Goal: Task Accomplishment & Management: Use online tool/utility

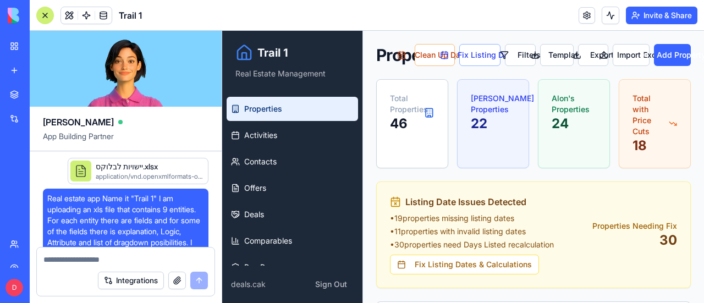
scroll to position [84666, 0]
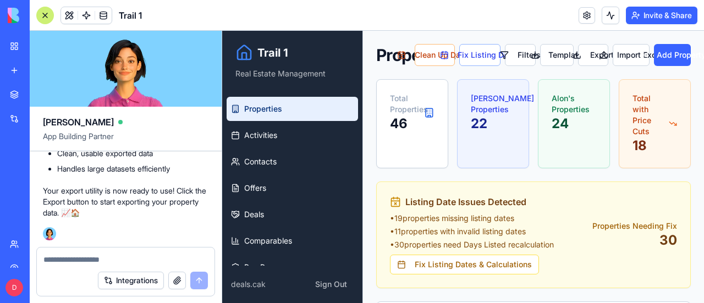
click at [100, 257] on textarea at bounding box center [125, 259] width 164 height 11
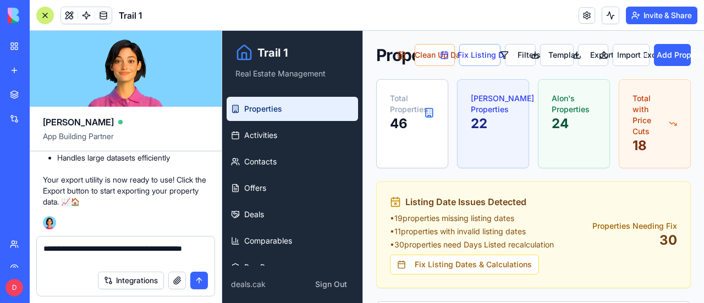
click at [102, 247] on textarea "**********" at bounding box center [125, 254] width 165 height 22
click at [102, 257] on textarea "**********" at bounding box center [125, 254] width 165 height 22
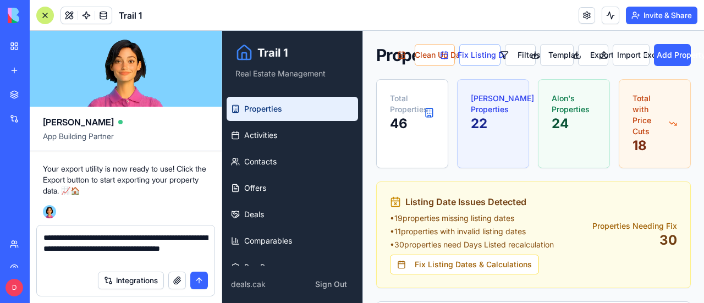
type textarea "**********"
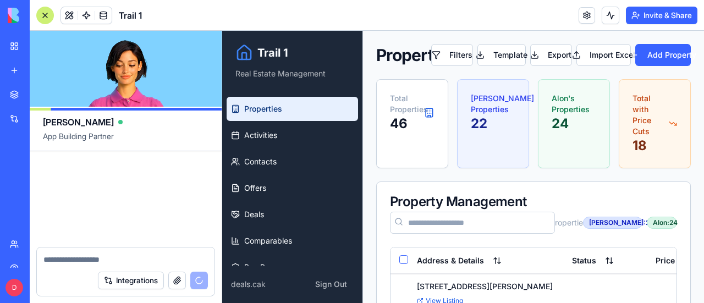
scroll to position [85236, 0]
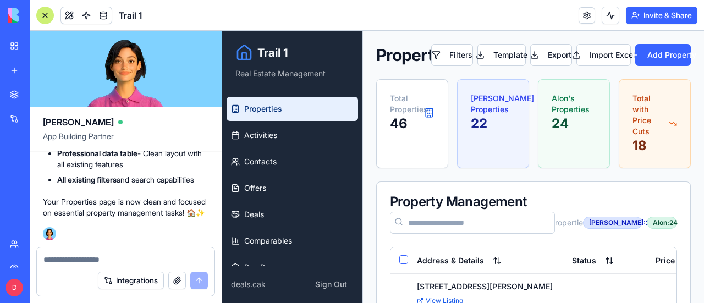
click at [45, 12] on div at bounding box center [45, 16] width 18 height 18
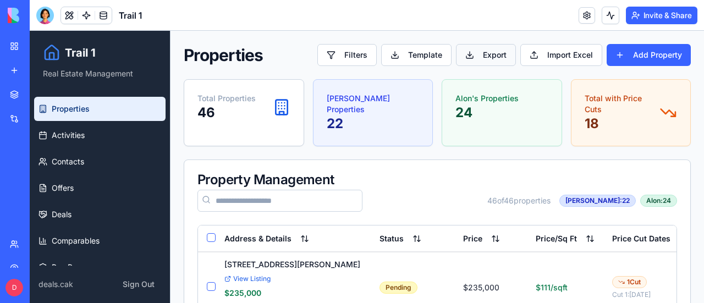
click at [496, 53] on button "Export" at bounding box center [486, 55] width 60 height 22
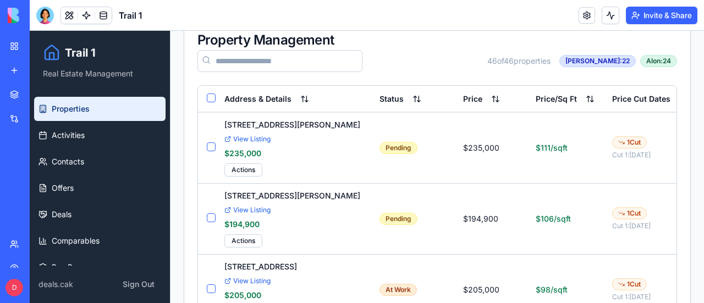
scroll to position [165, 0]
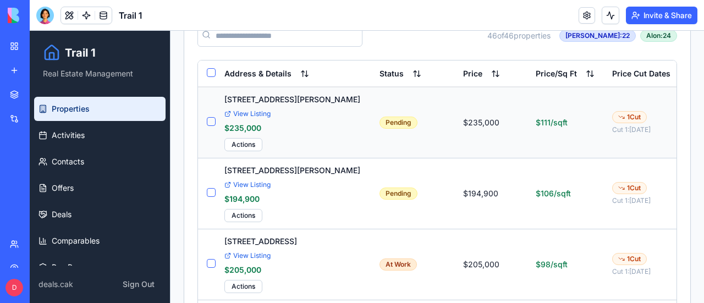
click at [212, 122] on button "Select row" at bounding box center [211, 121] width 9 height 9
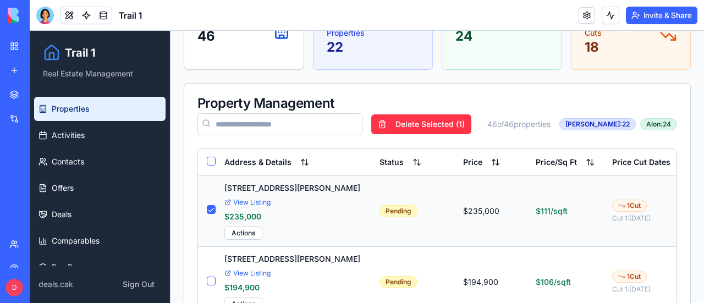
scroll to position [0, 0]
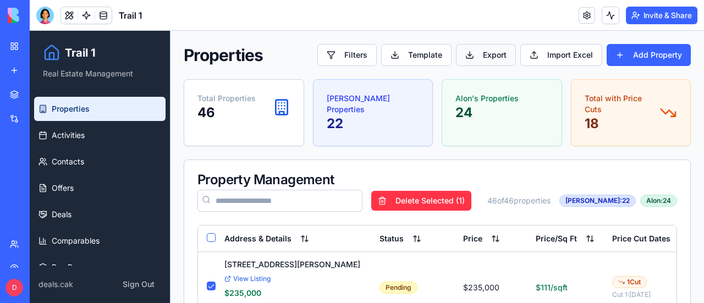
click at [481, 53] on button "Export" at bounding box center [486, 55] width 60 height 22
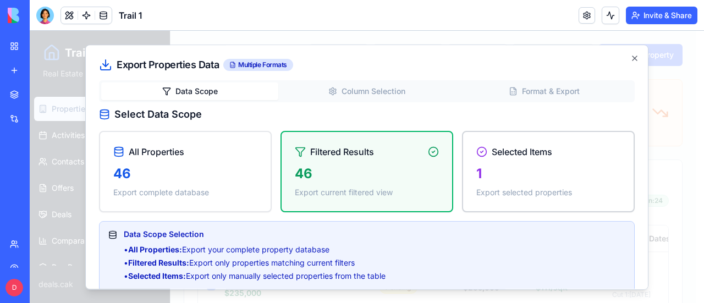
click at [513, 161] on div "Selected Items 1 Export selected properties" at bounding box center [548, 171] width 171 height 79
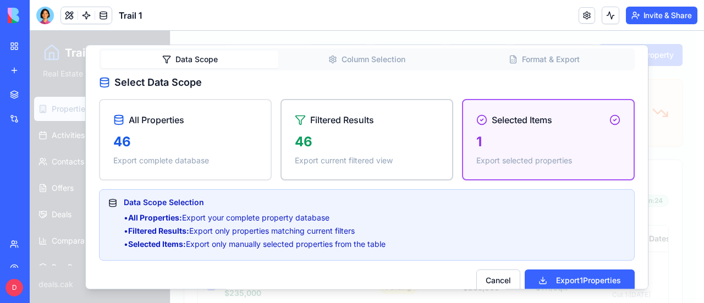
scroll to position [46, 0]
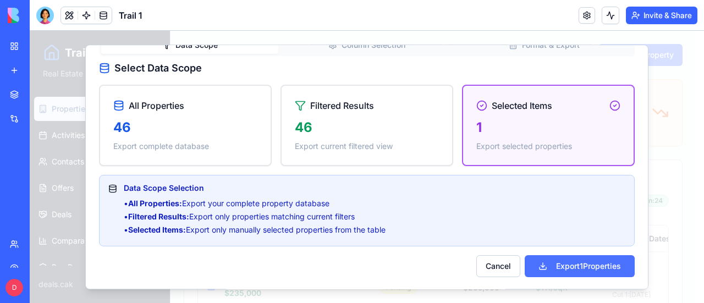
click at [562, 266] on button "Export 1 Properties" at bounding box center [580, 266] width 110 height 22
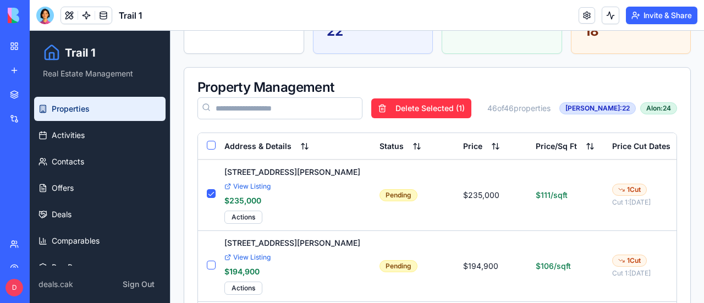
scroll to position [110, 0]
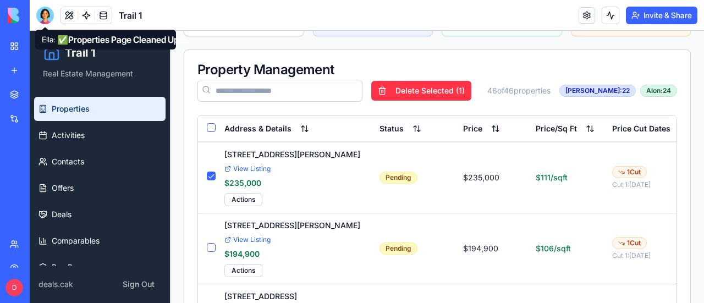
drag, startPoint x: 44, startPoint y: 14, endPoint x: 51, endPoint y: 33, distance: 20.5
click at [44, 14] on div at bounding box center [45, 16] width 18 height 18
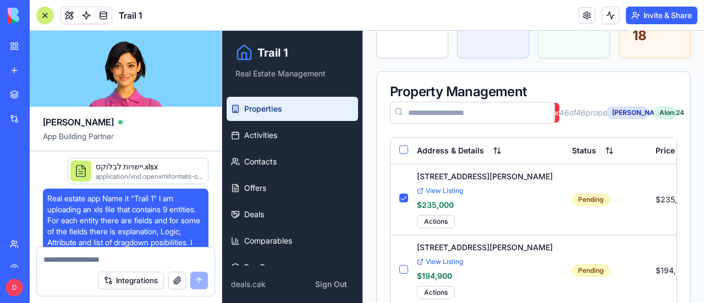
scroll to position [85236, 0]
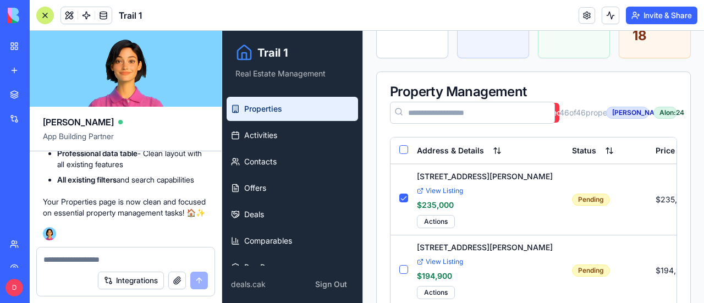
click at [149, 262] on textarea at bounding box center [125, 259] width 164 height 11
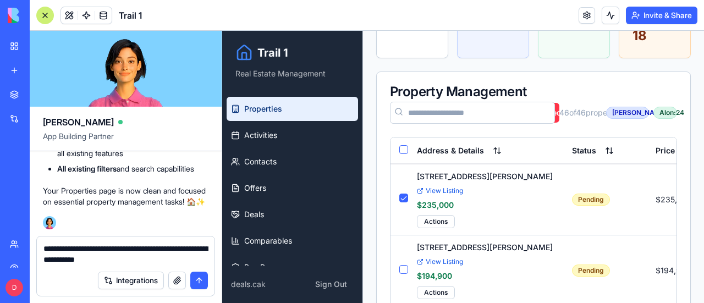
type textarea "**********"
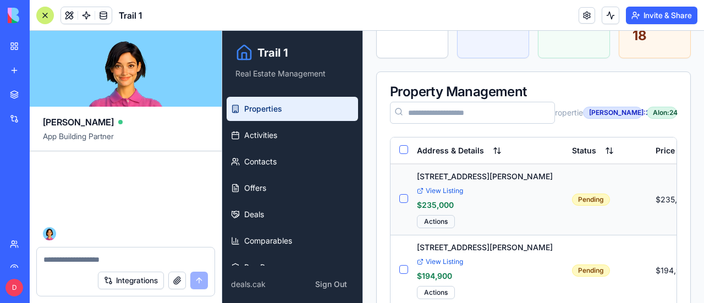
scroll to position [85940, 0]
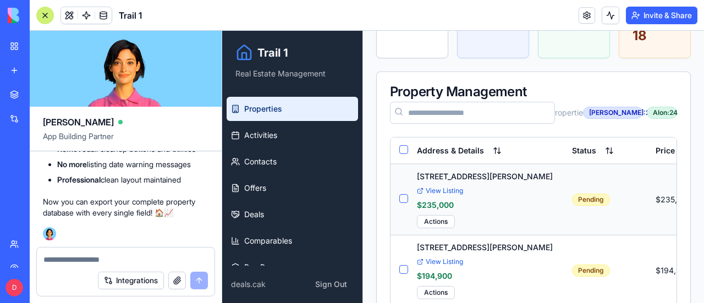
click at [402, 200] on button "Select row" at bounding box center [403, 198] width 9 height 9
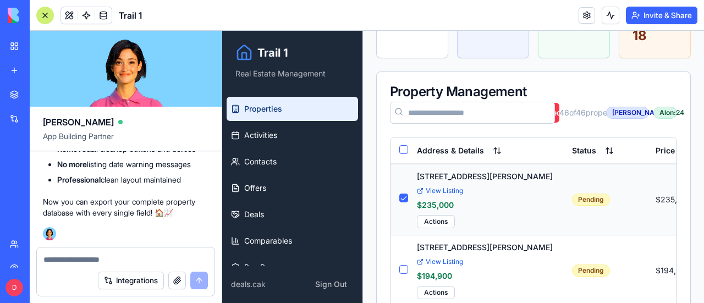
scroll to position [0, 0]
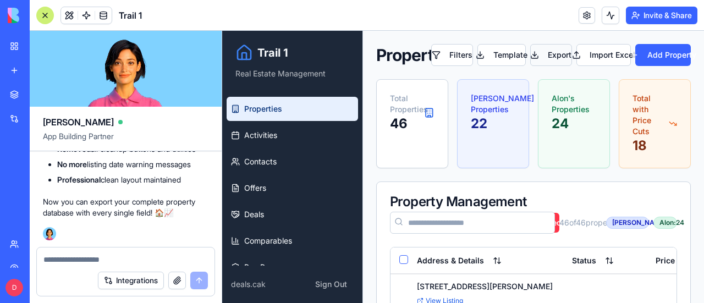
click at [551, 52] on button "Export" at bounding box center [551, 55] width 42 height 22
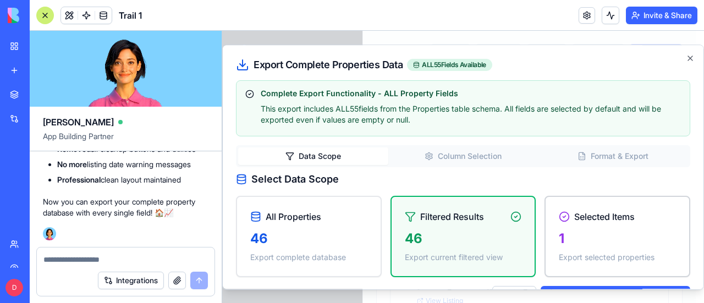
click at [621, 228] on div "Selected Items 1 Export selected properties" at bounding box center [618, 236] width 144 height 79
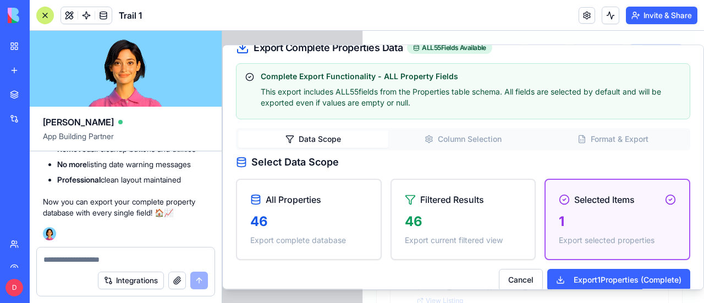
scroll to position [31, 0]
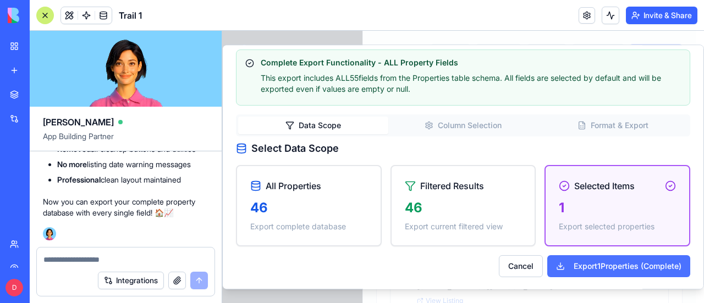
click at [611, 265] on button "Export 1 Properties (Complete)" at bounding box center [618, 266] width 143 height 22
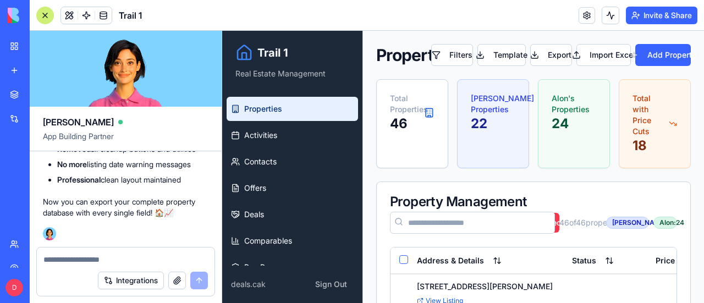
scroll to position [165, 0]
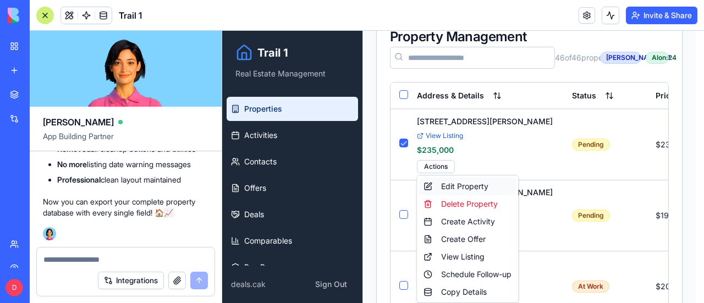
click at [455, 184] on div "Edit Property" at bounding box center [467, 187] width 97 height 18
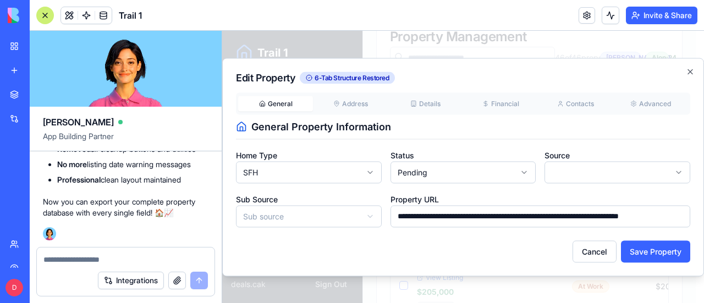
click at [197, 281] on div "Integrations" at bounding box center [153, 281] width 110 height 18
click at [178, 256] on textarea at bounding box center [125, 259] width 165 height 11
click at [175, 281] on button "button" at bounding box center [177, 281] width 18 height 18
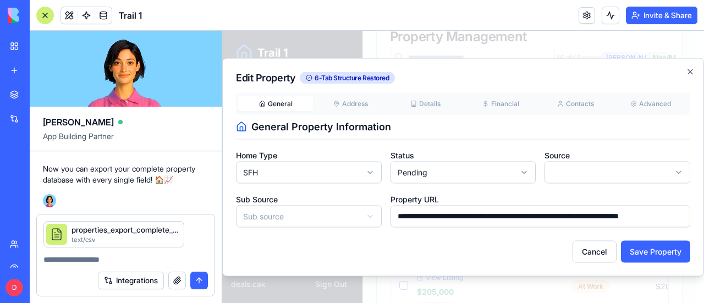
click at [86, 262] on textarea at bounding box center [125, 259] width 165 height 11
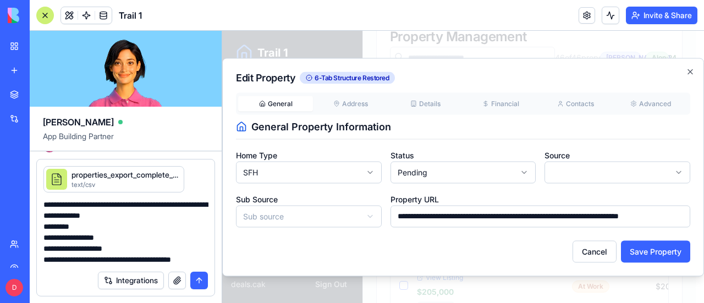
scroll to position [10, 0]
type textarea "**********"
click at [198, 279] on button "submit" at bounding box center [199, 281] width 18 height 18
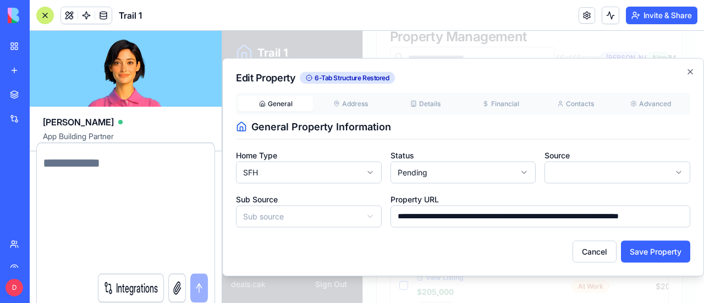
scroll to position [0, 0]
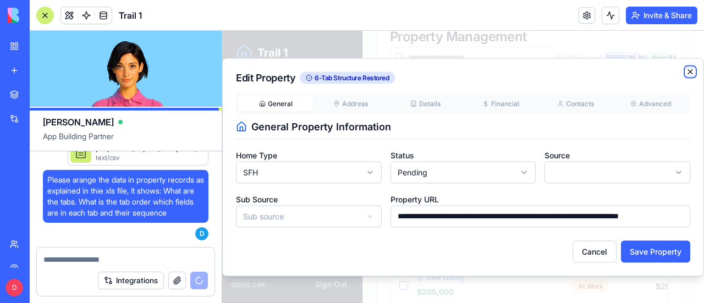
click at [691, 72] on icon "button" at bounding box center [690, 71] width 4 height 4
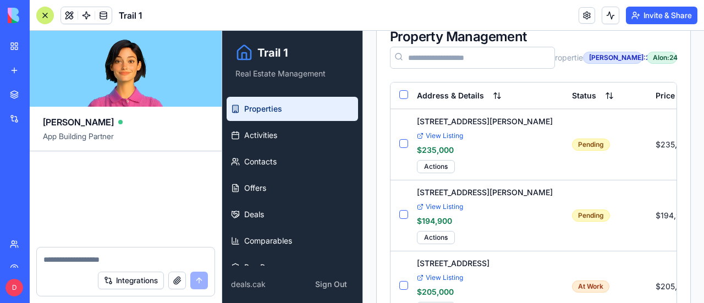
scroll to position [86732, 0]
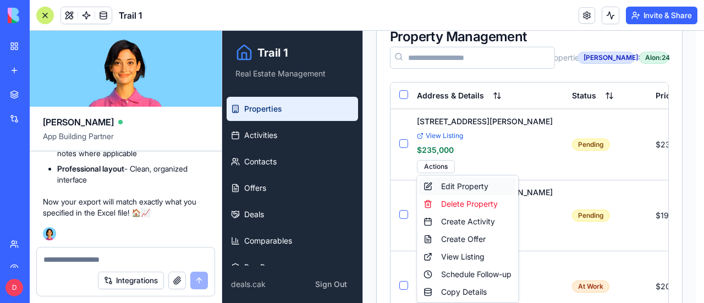
click at [459, 188] on div "Edit Property" at bounding box center [467, 187] width 97 height 18
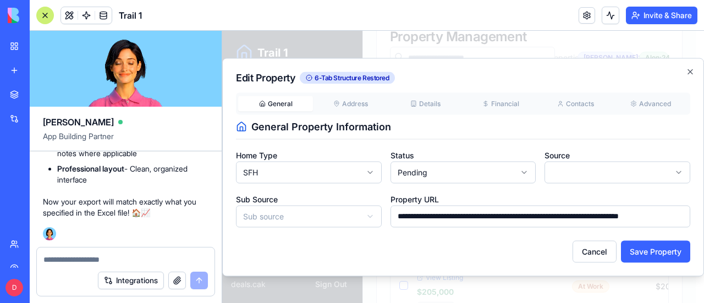
click at [275, 103] on button "General" at bounding box center [275, 103] width 75 height 15
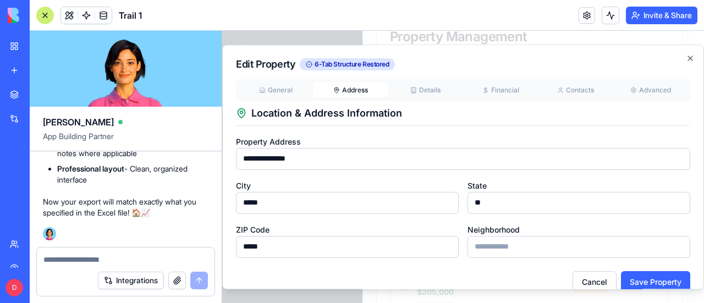
click at [360, 102] on div "**********" at bounding box center [463, 168] width 454 height 179
click at [429, 89] on button "Details" at bounding box center [425, 90] width 75 height 15
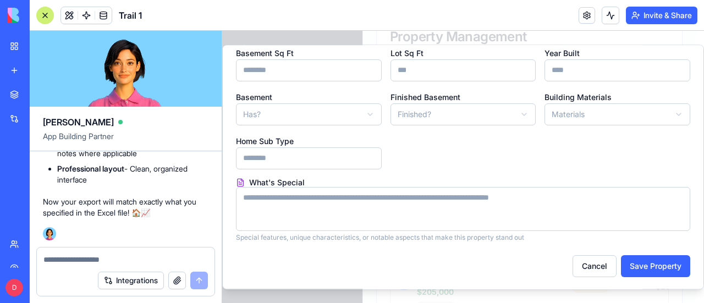
scroll to position [0, 0]
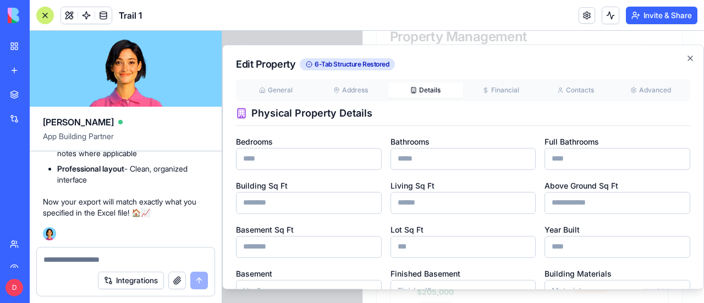
click at [499, 86] on button "Financial" at bounding box center [500, 90] width 75 height 15
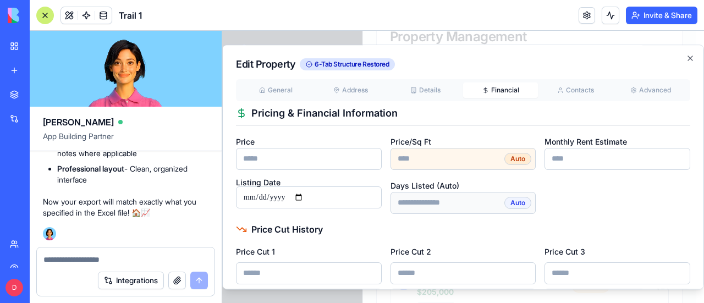
click at [256, 159] on input "******" at bounding box center [309, 159] width 146 height 22
type input "*****"
type input "******"
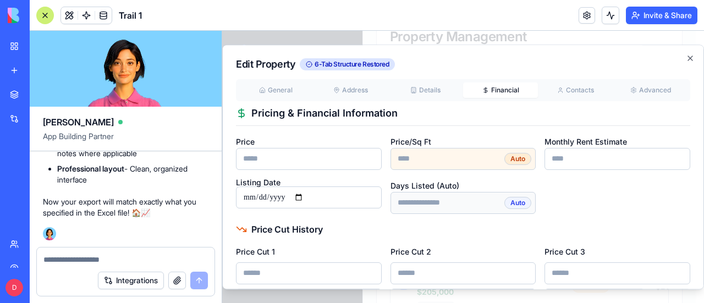
type input "*****"
type input "******"
click at [455, 109] on div "Pricing & Financial Information" at bounding box center [463, 116] width 454 height 20
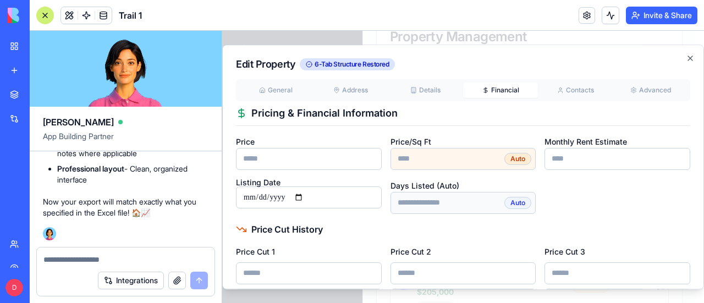
click at [574, 91] on button "Contacts" at bounding box center [575, 90] width 75 height 15
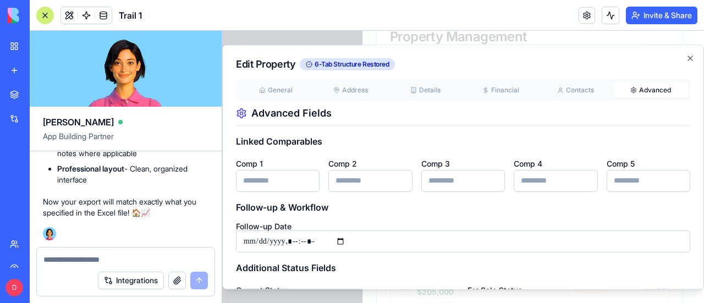
click at [646, 91] on button "Advanced" at bounding box center [650, 90] width 75 height 15
click at [575, 87] on button "Contacts" at bounding box center [575, 90] width 75 height 15
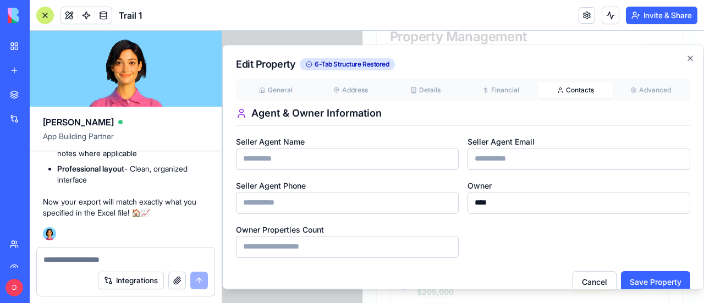
click at [276, 90] on div "Edit Property 6-Tab Structure Restored General Address Details Financial Contac…" at bounding box center [463, 167] width 482 height 245
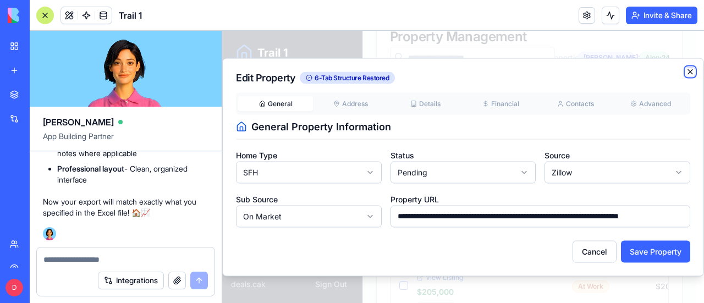
click at [691, 74] on icon "button" at bounding box center [690, 71] width 9 height 9
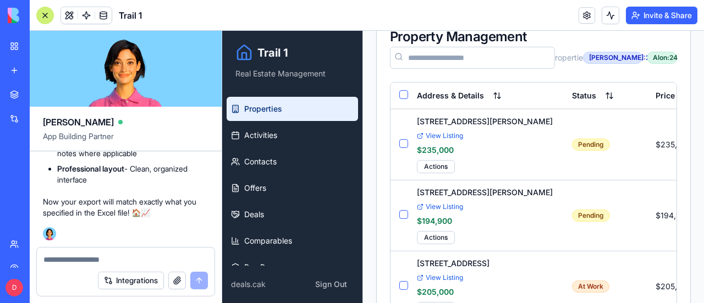
click at [111, 256] on textarea at bounding box center [125, 259] width 165 height 11
type textarea "*"
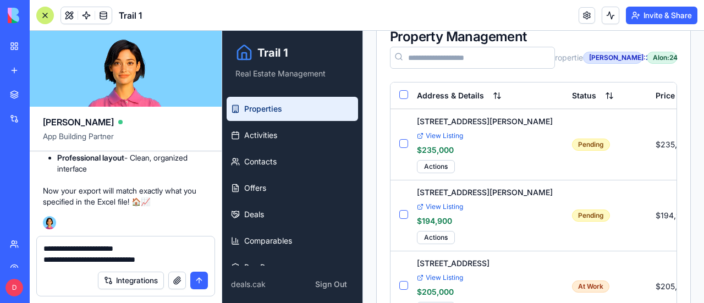
paste textarea "**********"
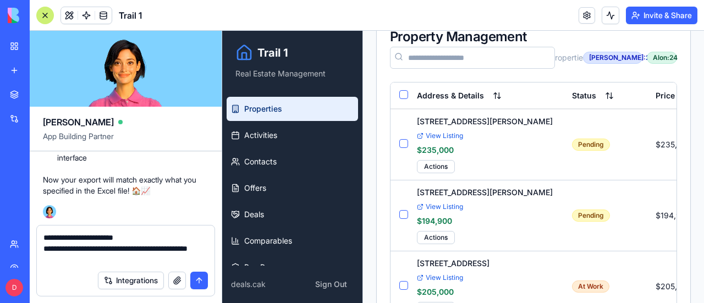
paste textarea "**********"
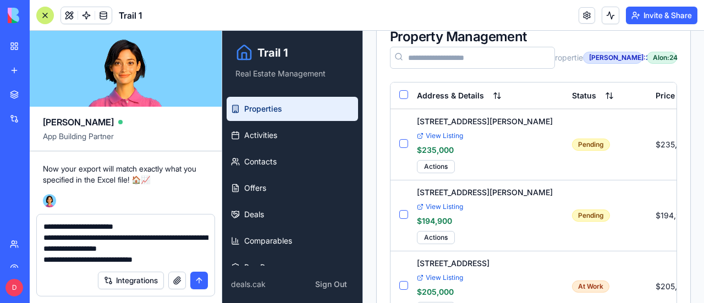
click at [151, 226] on textarea "**********" at bounding box center [125, 243] width 165 height 44
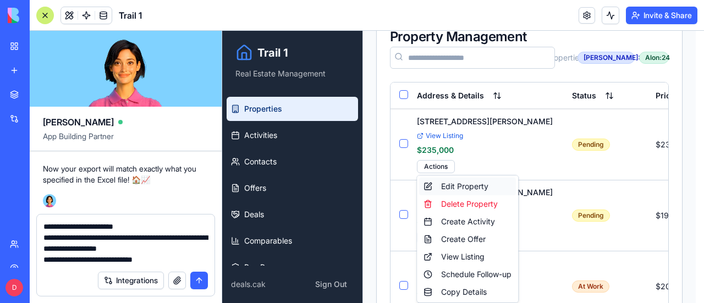
click at [462, 185] on div "Edit Property" at bounding box center [467, 187] width 97 height 18
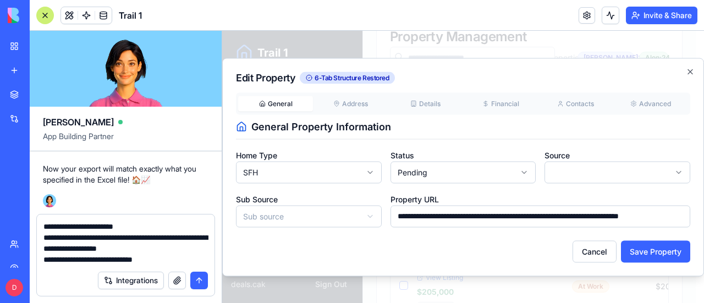
click at [166, 260] on textarea "**********" at bounding box center [125, 243] width 165 height 44
click at [433, 103] on div "**********" at bounding box center [463, 159] width 454 height 135
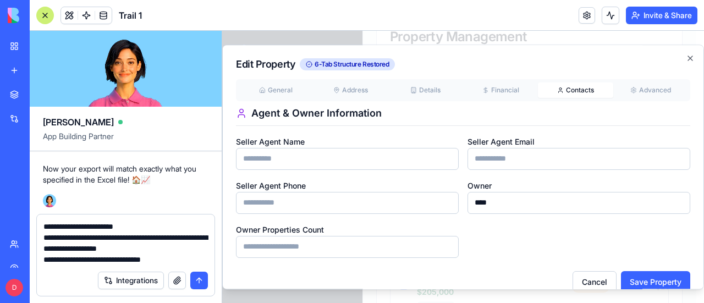
click at [565, 87] on button "Contacts" at bounding box center [575, 90] width 75 height 15
click at [644, 86] on button "Advanced" at bounding box center [650, 90] width 75 height 15
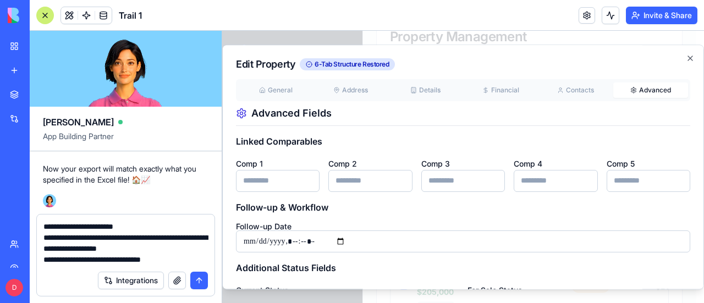
drag, startPoint x: 176, startPoint y: 259, endPoint x: 40, endPoint y: 219, distance: 141.9
click at [40, 219] on div "**********" at bounding box center [126, 240] width 178 height 51
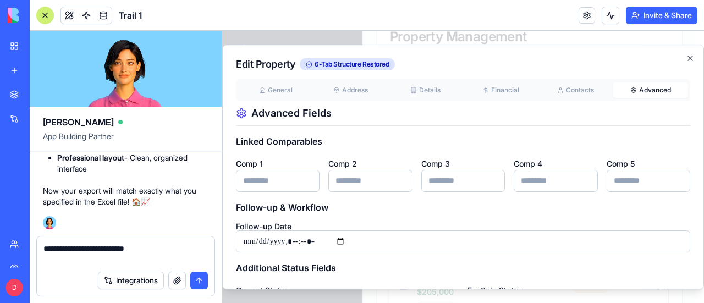
scroll to position [86677, 0]
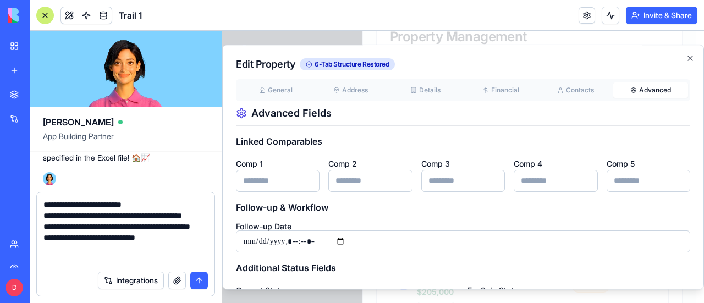
type textarea "**********"
click at [200, 277] on button "submit" at bounding box center [199, 281] width 18 height 18
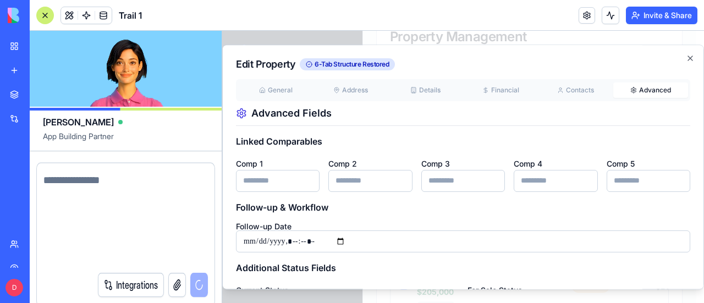
scroll to position [86807, 0]
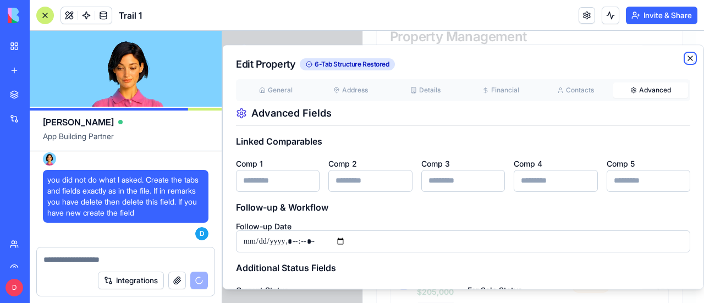
click at [686, 58] on icon "button" at bounding box center [690, 58] width 9 height 9
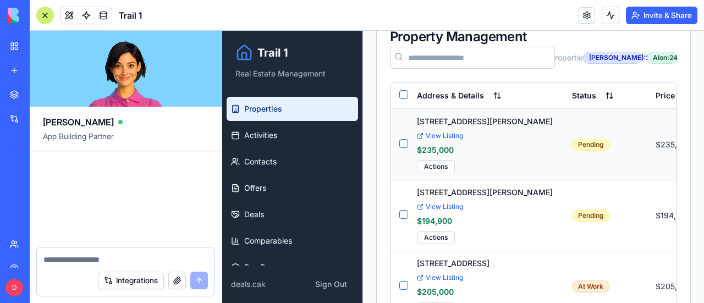
scroll to position [87069, 0]
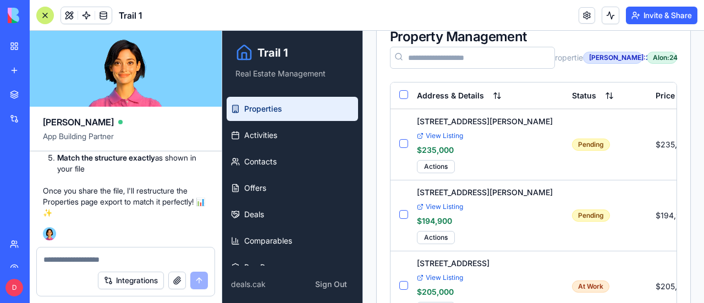
click at [175, 279] on button "button" at bounding box center [177, 281] width 18 height 18
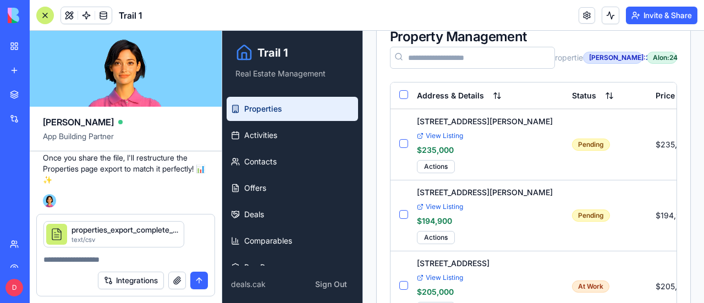
click at [204, 283] on button "submit" at bounding box center [199, 281] width 18 height 18
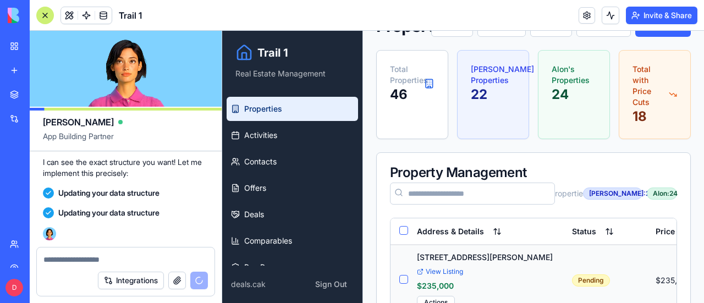
scroll to position [0, 0]
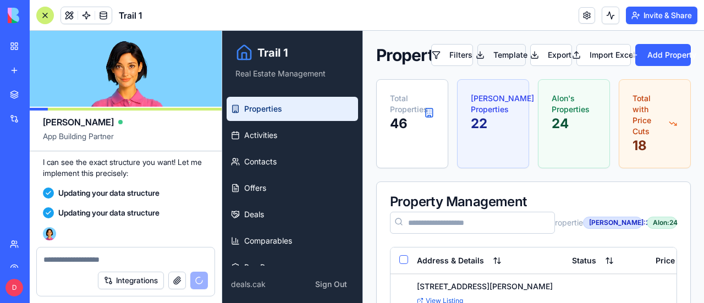
click at [506, 53] on button "Template" at bounding box center [501, 55] width 48 height 22
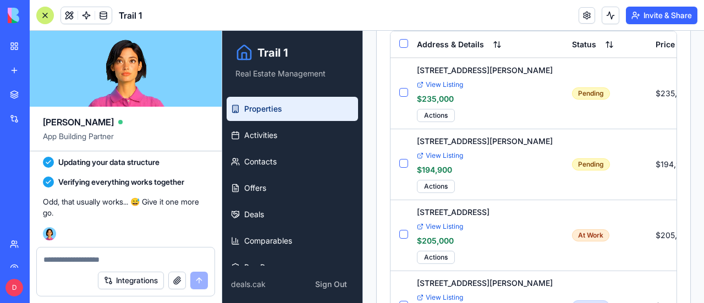
scroll to position [220, 0]
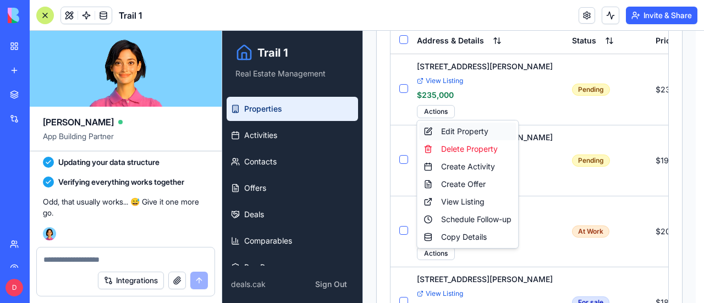
click at [460, 128] on div "Edit Property" at bounding box center [467, 132] width 97 height 18
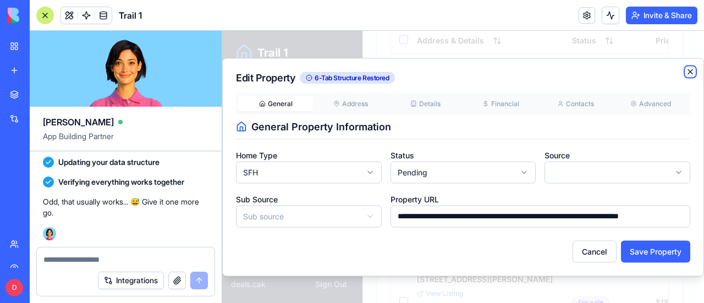
click at [694, 72] on icon "button" at bounding box center [690, 71] width 9 height 9
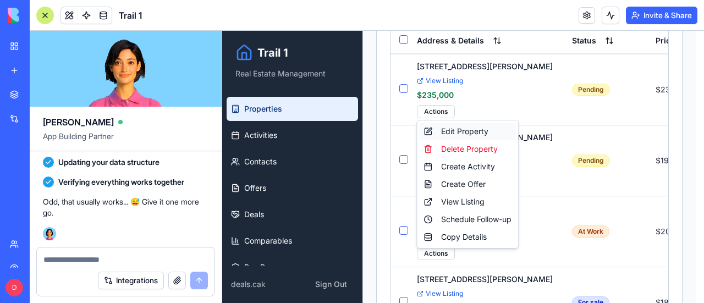
click at [455, 129] on div "Edit Property" at bounding box center [467, 132] width 97 height 18
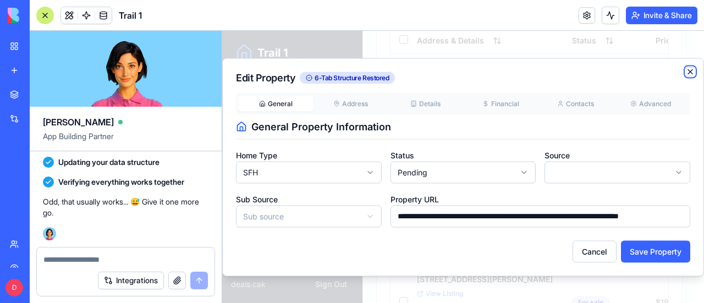
drag, startPoint x: 689, startPoint y: 68, endPoint x: 900, endPoint y: 32, distance: 214.9
click at [689, 68] on icon "button" at bounding box center [690, 71] width 9 height 9
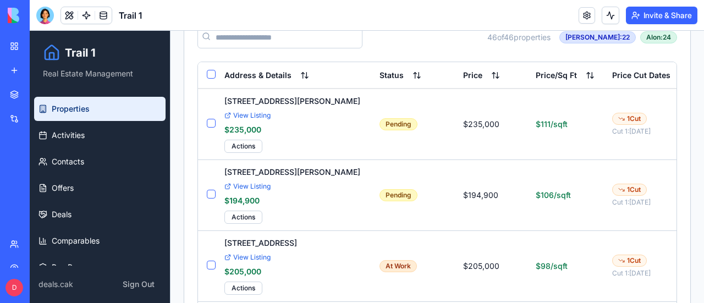
scroll to position [165, 0]
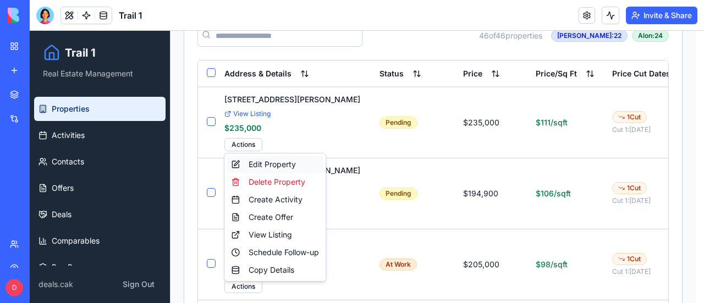
click at [260, 164] on div "Edit Property" at bounding box center [275, 165] width 97 height 18
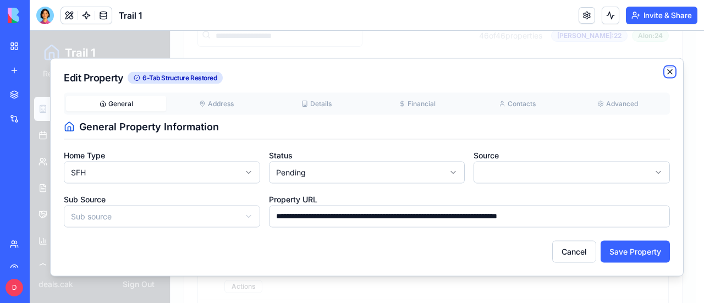
click at [674, 73] on icon "button" at bounding box center [670, 71] width 9 height 9
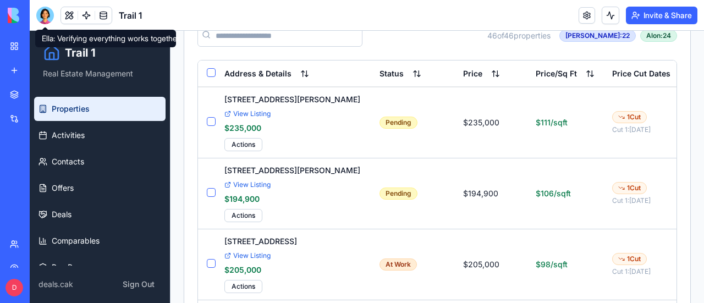
click at [46, 17] on div at bounding box center [45, 16] width 18 height 18
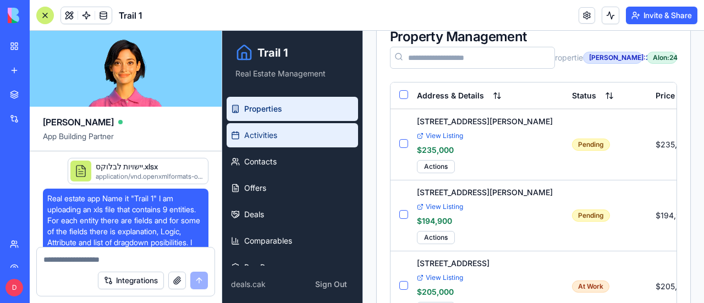
scroll to position [87276, 0]
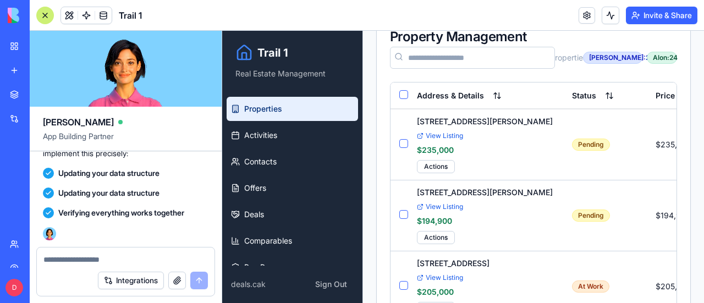
click at [124, 254] on textarea at bounding box center [125, 259] width 164 height 11
type textarea "**********"
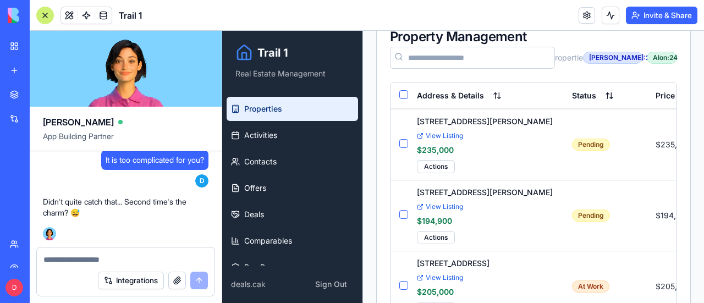
scroll to position [87370, 0]
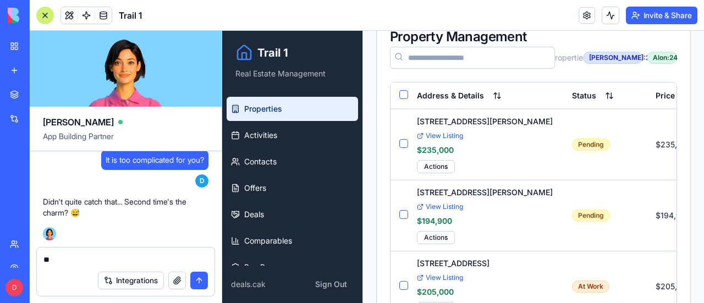
type textarea "***"
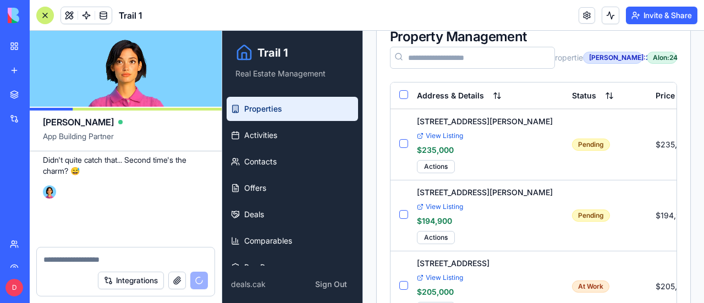
scroll to position [87412, 0]
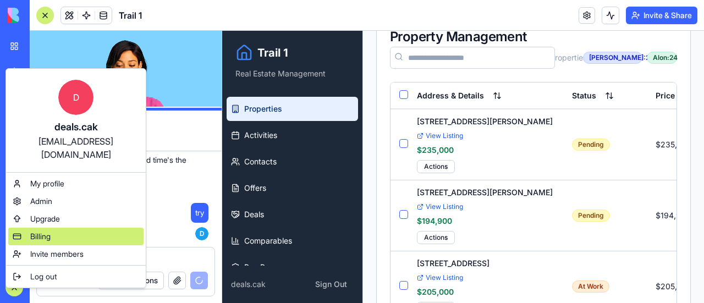
click at [52, 228] on div "Billing" at bounding box center [75, 237] width 135 height 18
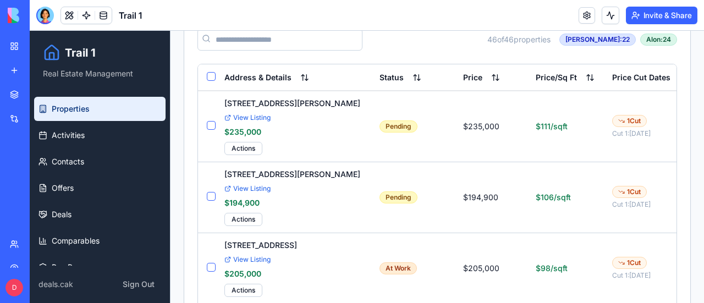
scroll to position [165, 0]
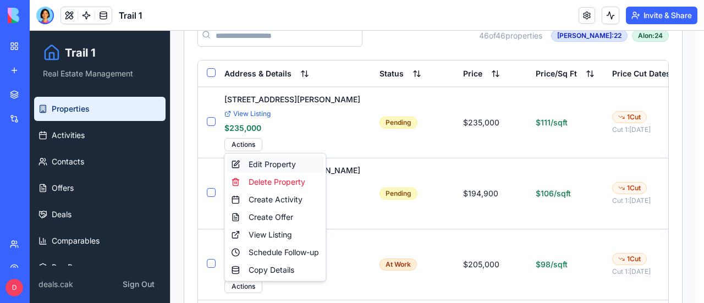
click at [263, 167] on div "Edit Property" at bounding box center [275, 165] width 97 height 18
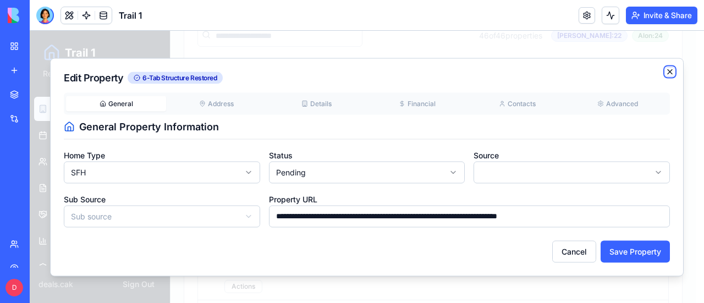
click at [670, 73] on icon "button" at bounding box center [670, 71] width 9 height 9
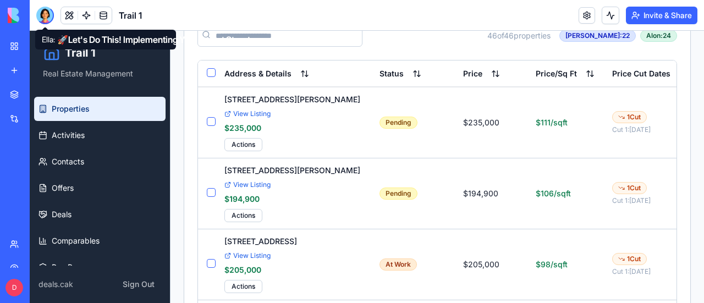
click at [45, 13] on div at bounding box center [45, 16] width 18 height 18
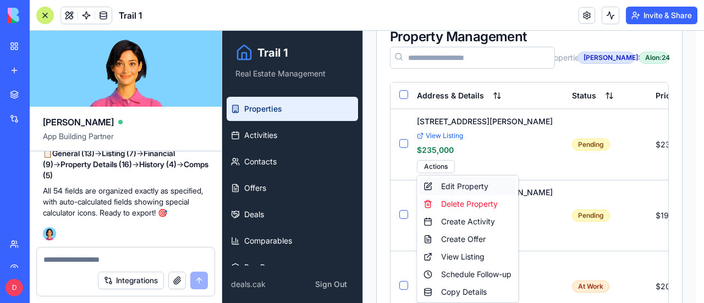
click at [462, 186] on div "Edit Property" at bounding box center [467, 187] width 97 height 18
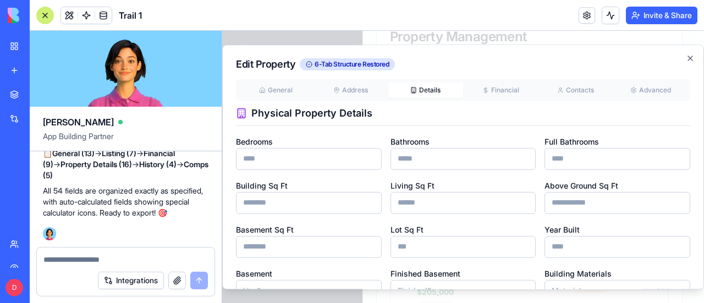
click at [430, 106] on div "General Address Details Financial Contacts Advanced Physical Property Details B…" at bounding box center [463, 248] width 454 height 339
click at [686, 58] on icon "button" at bounding box center [690, 58] width 9 height 9
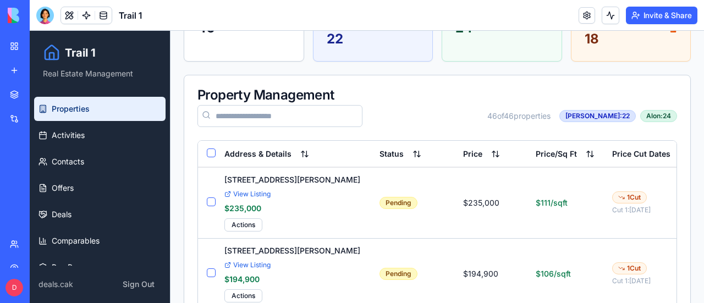
scroll to position [110, 0]
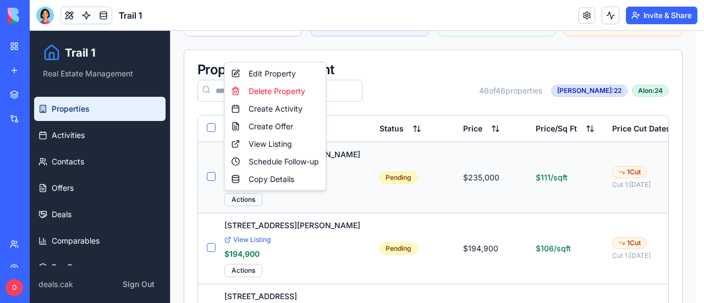
click at [284, 73] on div "Edit Property" at bounding box center [275, 74] width 97 height 18
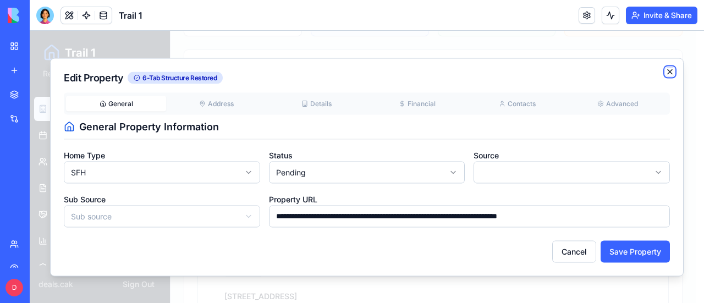
click at [673, 70] on icon "button" at bounding box center [670, 71] width 9 height 9
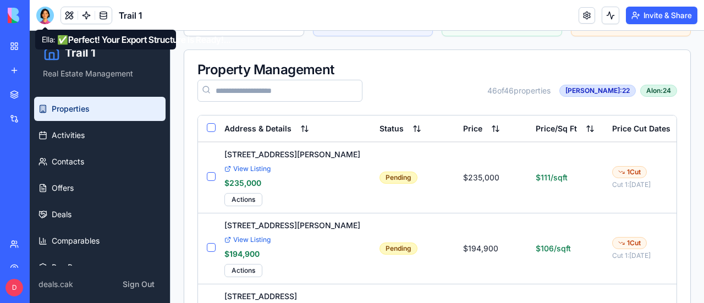
click at [47, 17] on div at bounding box center [45, 16] width 18 height 18
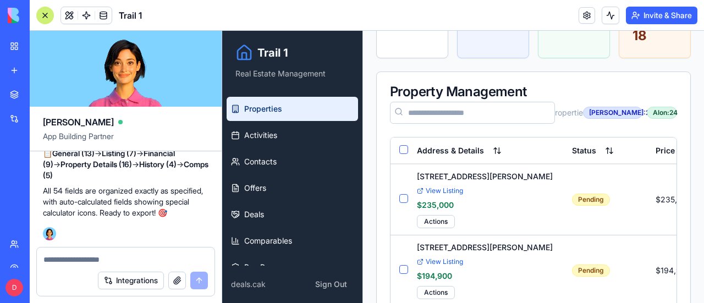
scroll to position [87595, 0]
click at [65, 256] on textarea at bounding box center [125, 259] width 164 height 11
type textarea "**********"
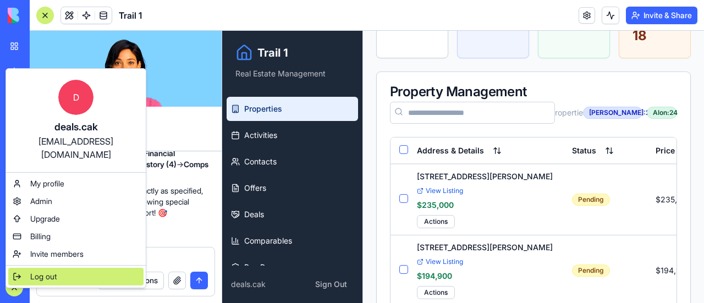
click at [39, 271] on span "Log out" at bounding box center [43, 276] width 26 height 11
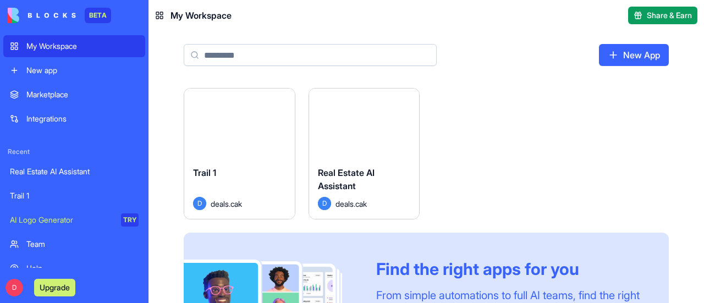
click at [232, 122] on button "Launch" at bounding box center [239, 123] width 83 height 22
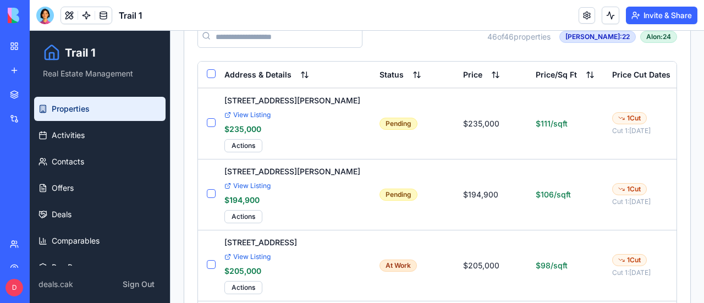
scroll to position [165, 0]
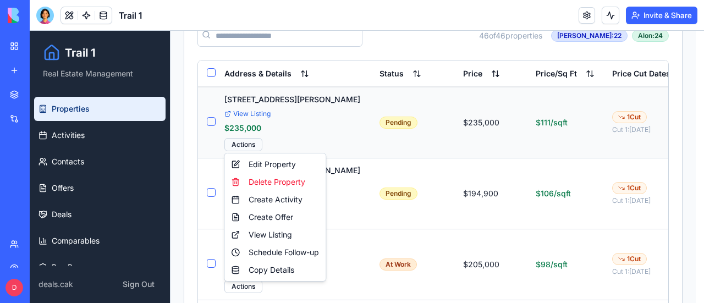
click at [283, 164] on div "Edit Property" at bounding box center [275, 165] width 97 height 18
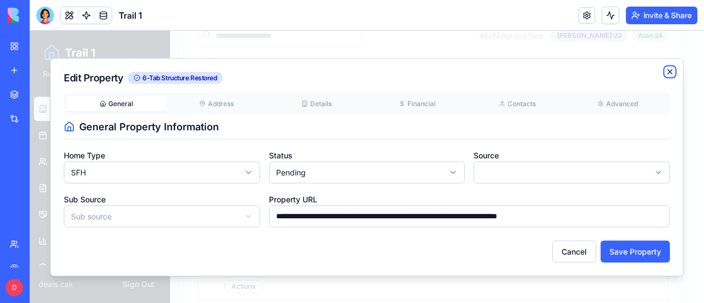
click at [670, 73] on icon "button" at bounding box center [670, 71] width 9 height 9
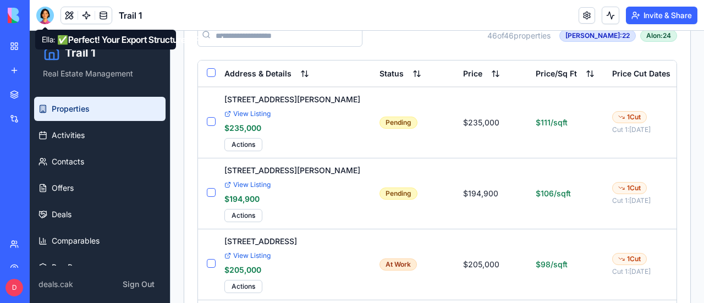
click at [44, 17] on div at bounding box center [45, 16] width 18 height 18
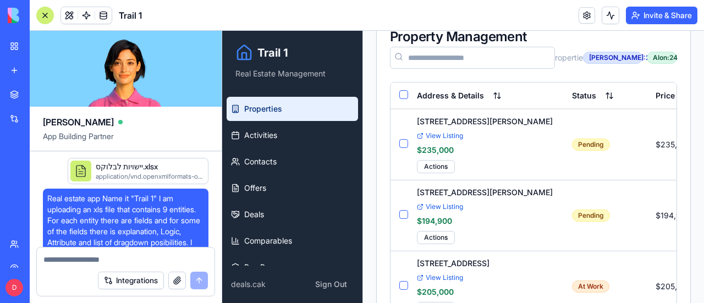
scroll to position [87595, 0]
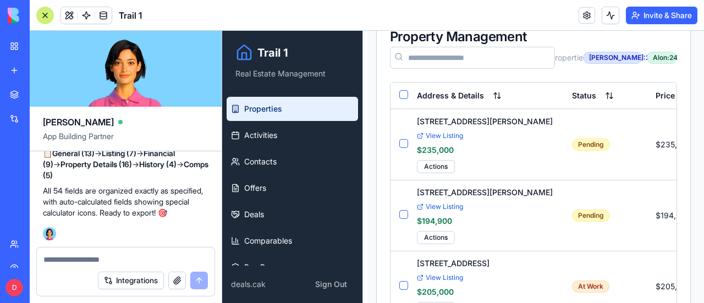
click at [106, 260] on textarea at bounding box center [125, 259] width 164 height 11
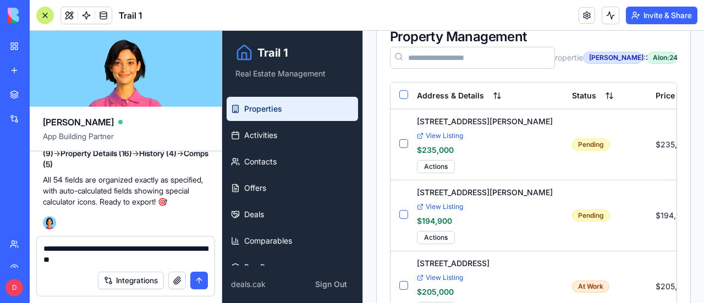
type textarea "**********"
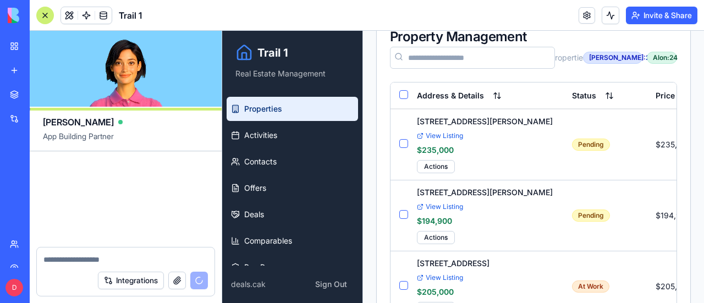
scroll to position [87852, 0]
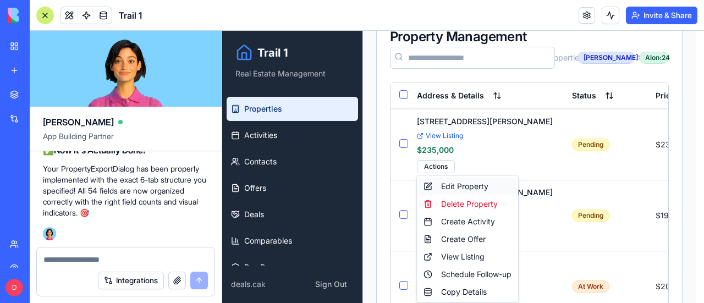
click at [463, 185] on div "Edit Property" at bounding box center [467, 187] width 97 height 18
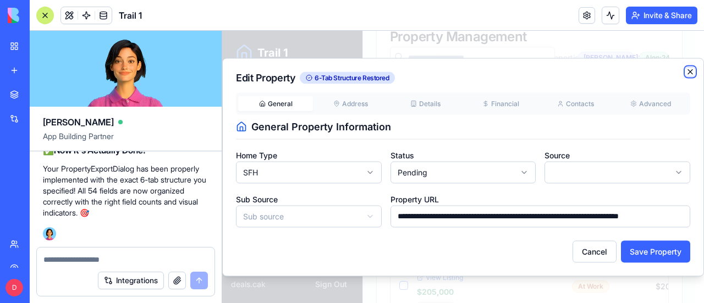
click at [692, 75] on icon "button" at bounding box center [690, 71] width 9 height 9
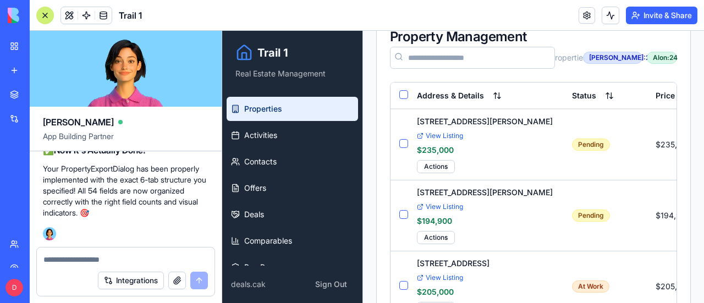
click at [145, 259] on textarea at bounding box center [125, 259] width 165 height 11
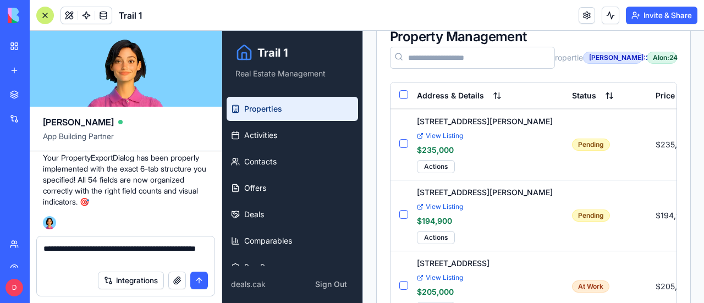
type textarea "**********"
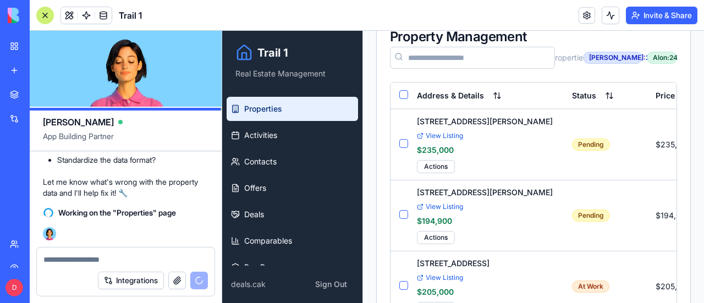
scroll to position [88116, 0]
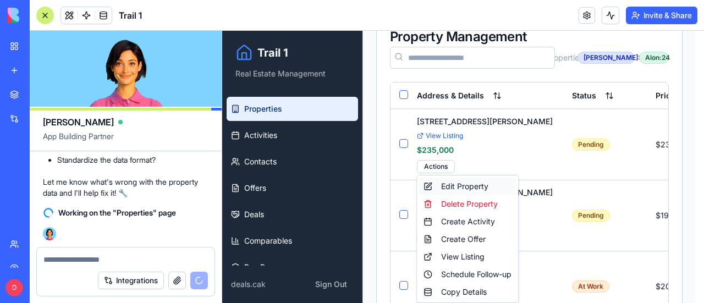
click at [471, 185] on div "Edit Property" at bounding box center [467, 187] width 97 height 18
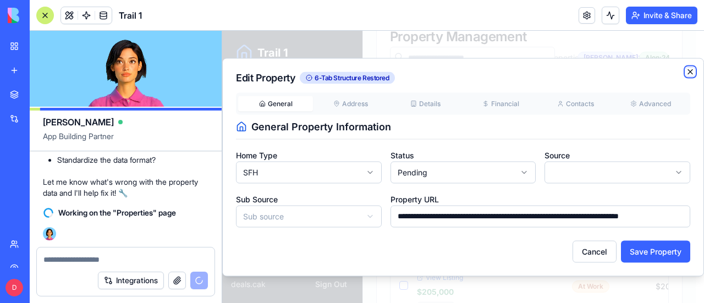
click at [693, 69] on icon "button" at bounding box center [690, 71] width 9 height 9
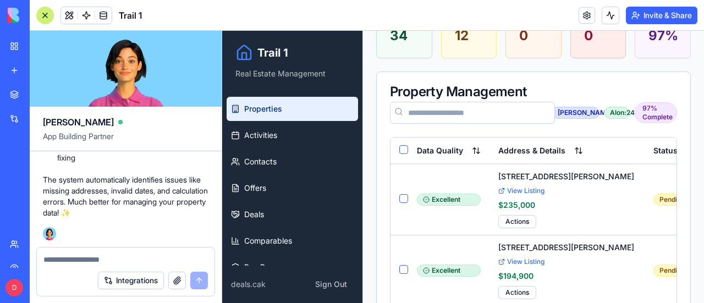
scroll to position [330, 0]
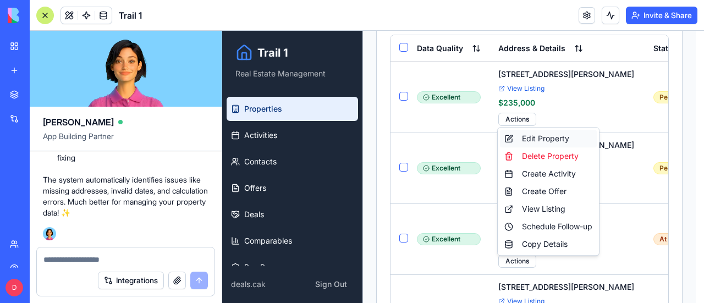
click at [535, 139] on div "Edit Property" at bounding box center [548, 139] width 97 height 18
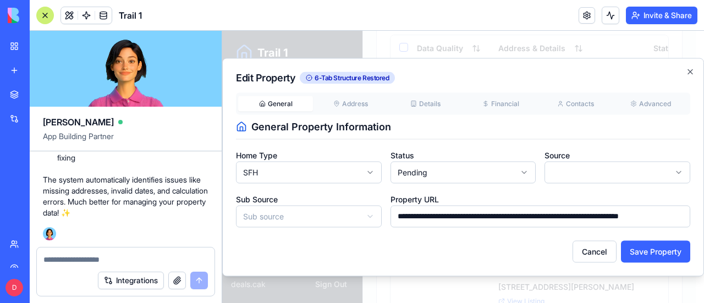
scroll to position [88195, 0]
click at [689, 72] on icon "button" at bounding box center [690, 71] width 9 height 9
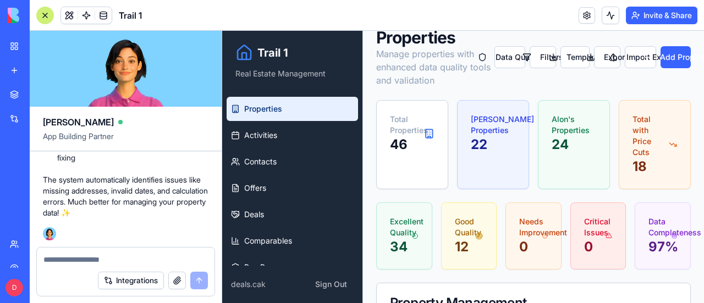
scroll to position [0, 0]
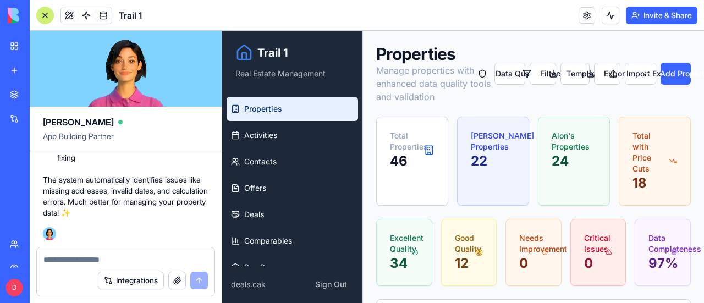
click at [480, 74] on p "Manage properties with enhanced data quality tools and validation" at bounding box center [435, 84] width 118 height 40
click at [429, 75] on p "Manage properties with enhanced data quality tools and validation" at bounding box center [435, 84] width 118 height 40
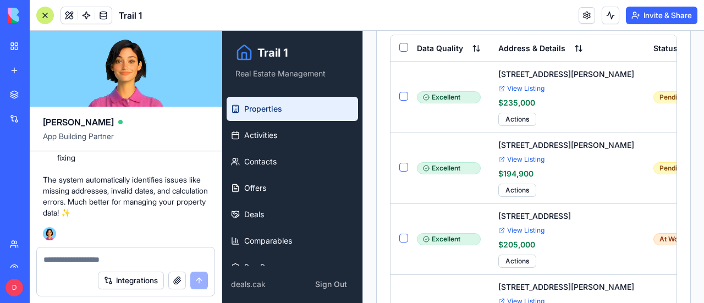
scroll to position [88085, 0]
drag, startPoint x: 158, startPoint y: 190, endPoint x: 56, endPoint y: 192, distance: 102.3
copy li "Standardize the data format"
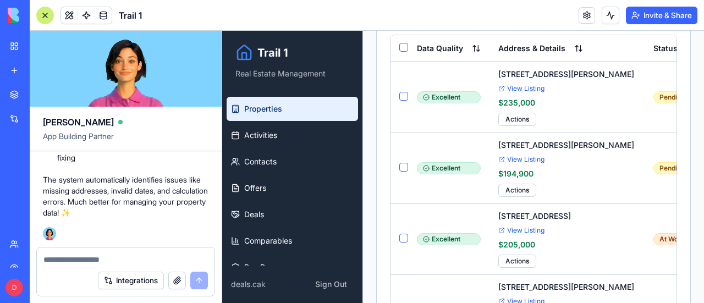
click at [131, 259] on textarea at bounding box center [125, 259] width 165 height 11
paste textarea "**********"
type textarea "**********"
click at [199, 279] on button "submit" at bounding box center [199, 281] width 18 height 18
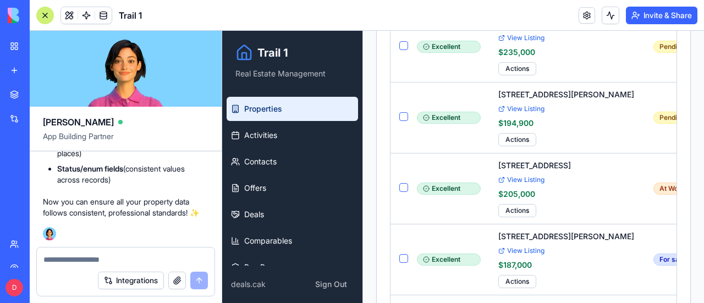
scroll to position [385, 0]
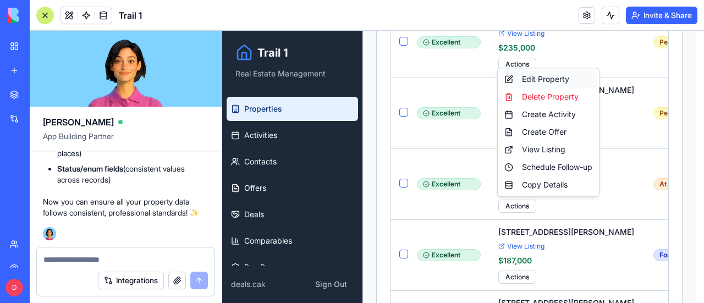
click at [538, 81] on div "Edit Property" at bounding box center [548, 79] width 97 height 18
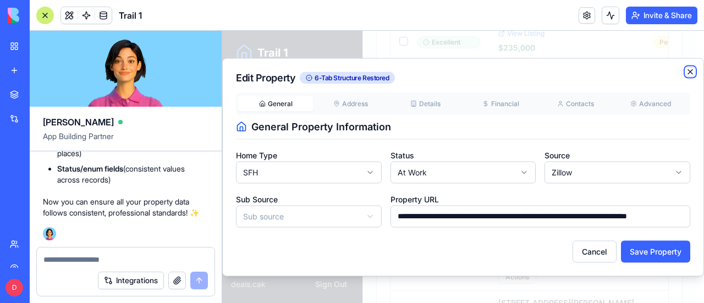
click at [691, 69] on icon "button" at bounding box center [690, 71] width 9 height 9
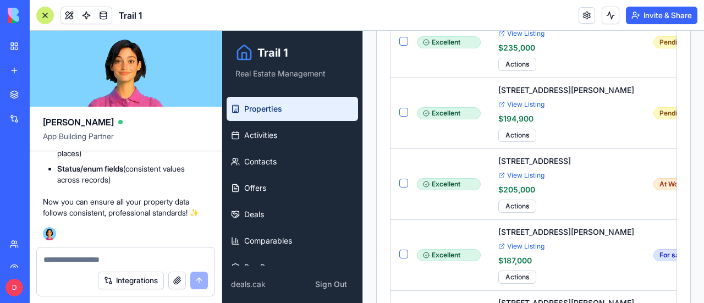
click at [108, 262] on textarea at bounding box center [125, 259] width 165 height 11
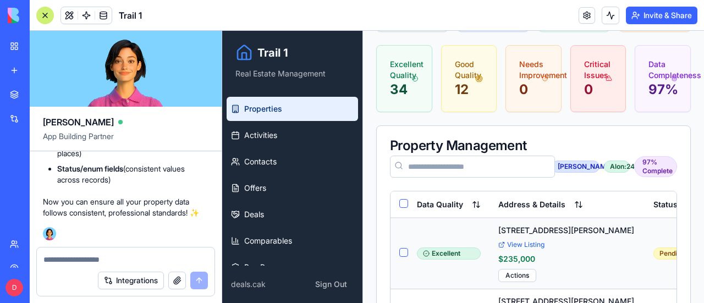
scroll to position [330, 0]
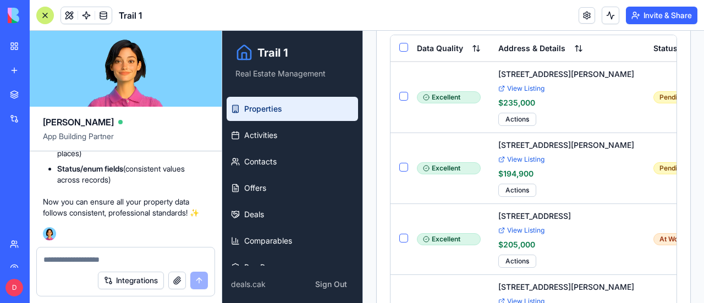
click at [75, 263] on textarea at bounding box center [125, 259] width 165 height 11
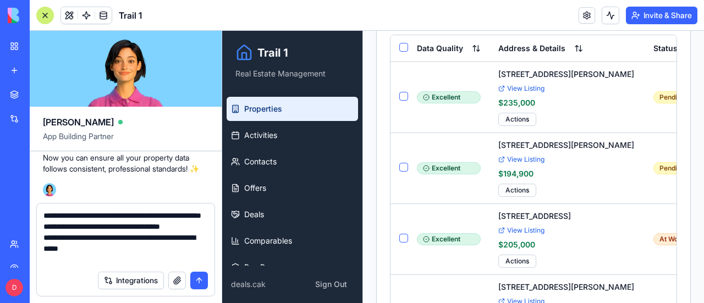
type textarea "**********"
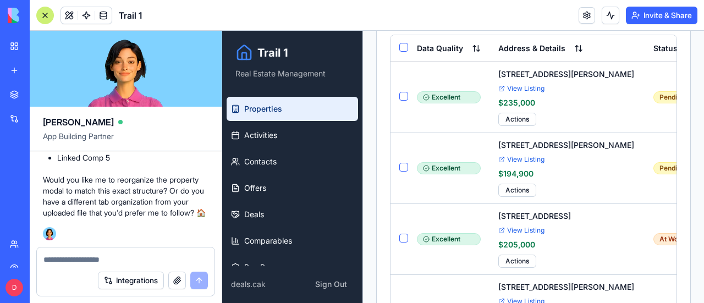
scroll to position [90252, 0]
click at [100, 257] on textarea at bounding box center [125, 259] width 165 height 11
click at [174, 262] on textarea "**********" at bounding box center [125, 259] width 165 height 11
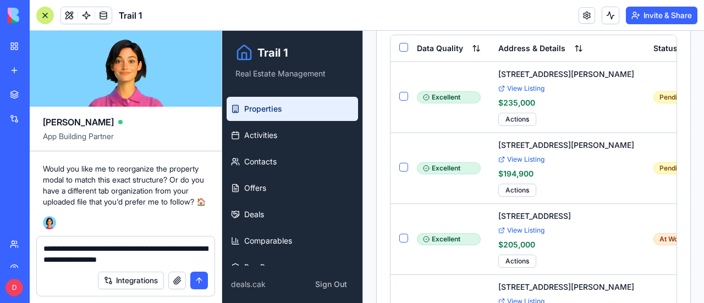
type textarea "**********"
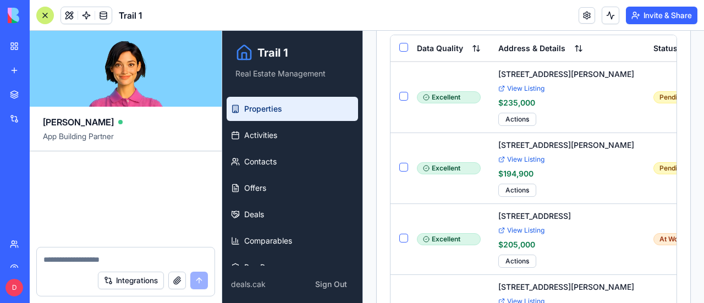
scroll to position [90536, 0]
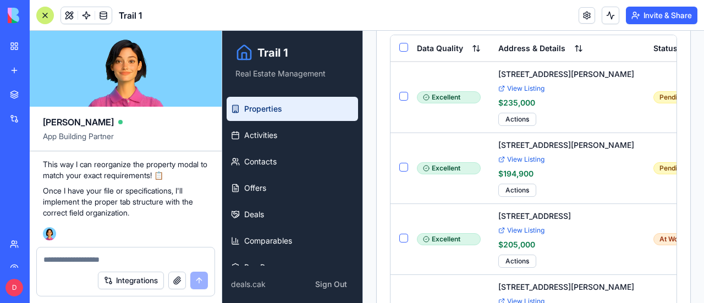
click at [177, 280] on button "button" at bounding box center [177, 281] width 18 height 18
click at [177, 283] on button "button" at bounding box center [177, 281] width 18 height 18
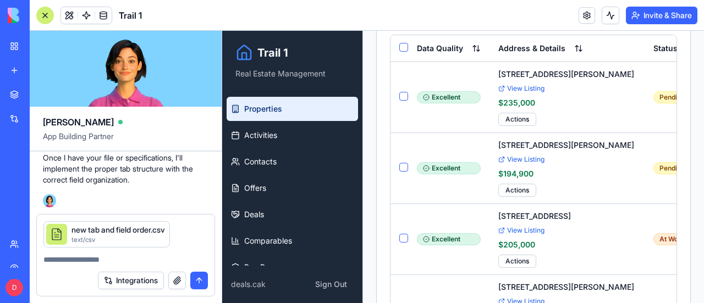
click at [197, 283] on button "submit" at bounding box center [199, 281] width 18 height 18
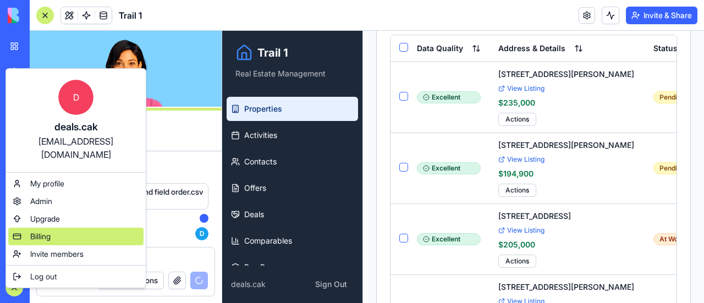
click at [45, 231] on span "Billing" at bounding box center [40, 236] width 20 height 11
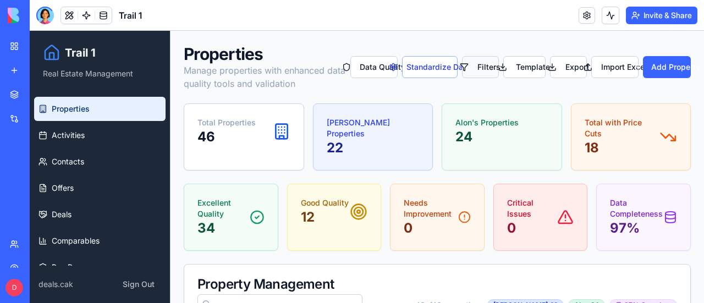
click at [485, 65] on button "Filters" at bounding box center [480, 67] width 37 height 22
click at [43, 13] on div at bounding box center [45, 16] width 18 height 18
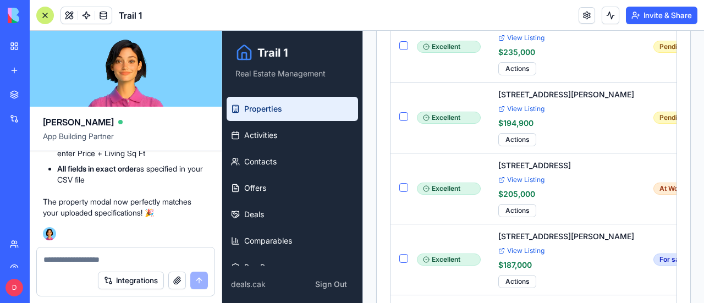
scroll to position [385, 0]
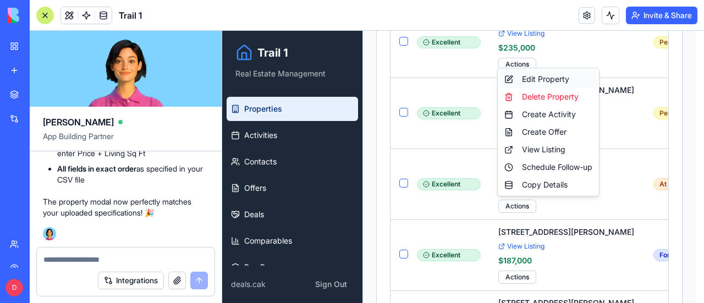
click at [551, 78] on div "Edit Property" at bounding box center [548, 79] width 97 height 18
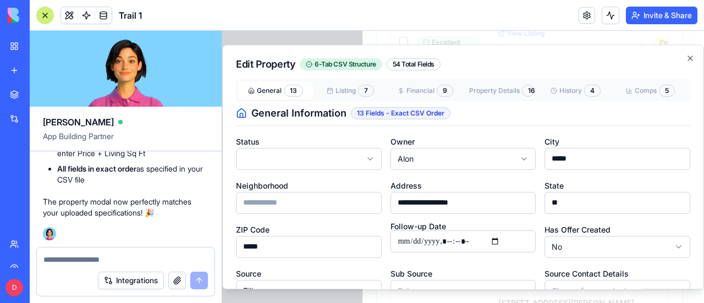
click at [270, 91] on button "General 13" at bounding box center [275, 90] width 75 height 19
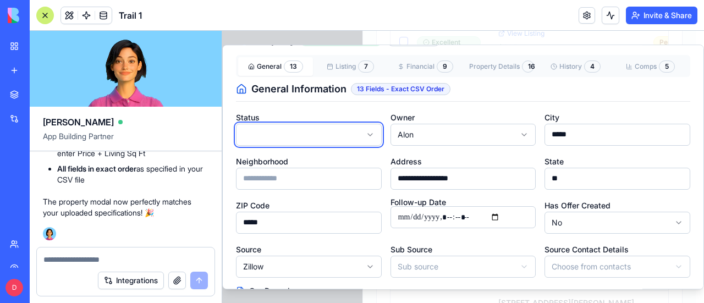
scroll to position [0, 0]
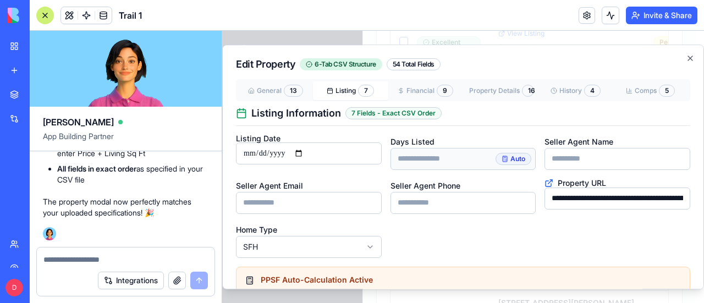
click at [343, 88] on button "Listing 7" at bounding box center [350, 90] width 75 height 19
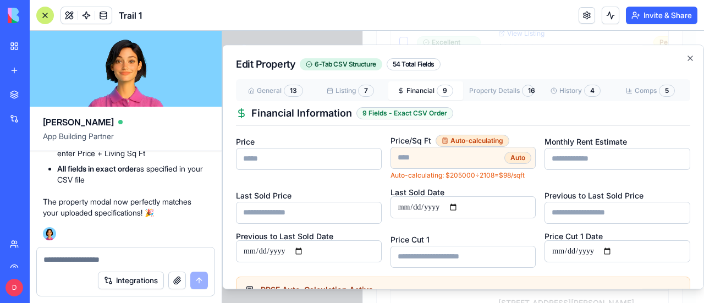
click at [419, 91] on button "Financial 9" at bounding box center [425, 90] width 75 height 19
click at [256, 159] on input "******" at bounding box center [309, 159] width 146 height 22
type input "*****"
type input "****"
type input "******"
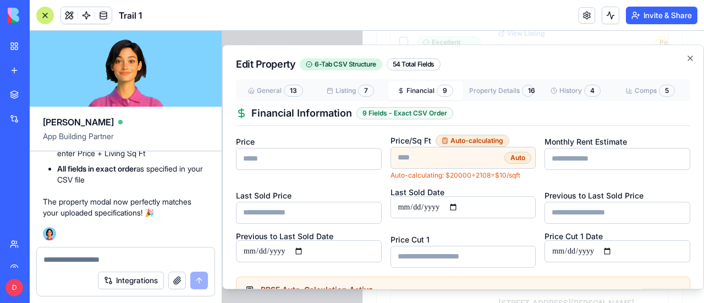
type input "*****"
type input "****"
type input "******"
type input "*****"
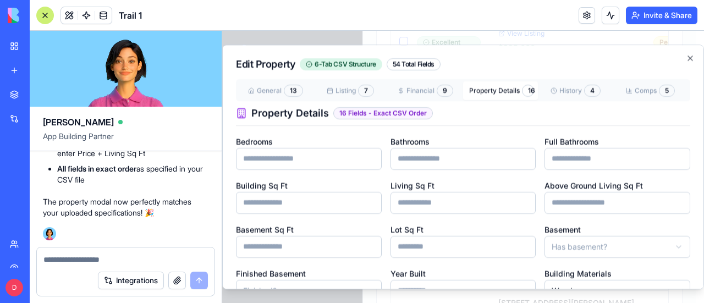
click at [483, 86] on button "Property Details 16" at bounding box center [500, 90] width 75 height 19
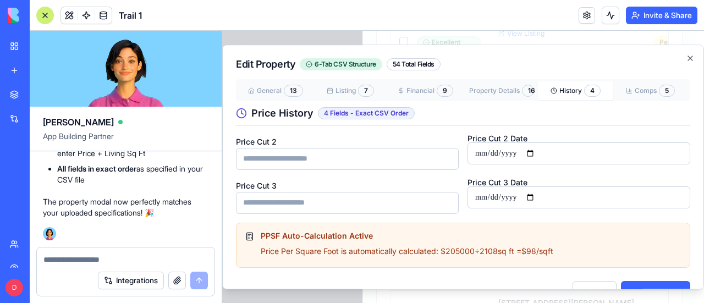
click at [564, 92] on button "History 4" at bounding box center [575, 90] width 75 height 19
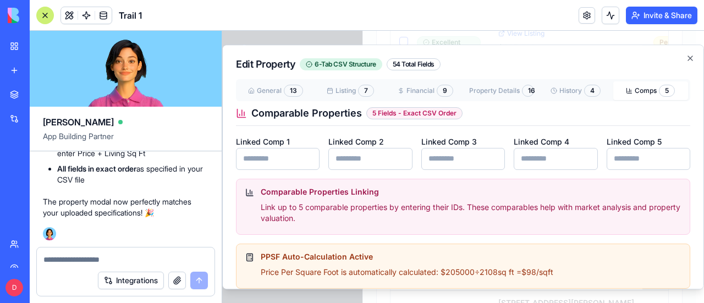
click at [637, 87] on button "Comps 5" at bounding box center [650, 90] width 75 height 19
click at [421, 90] on button "Financial 9" at bounding box center [425, 90] width 75 height 19
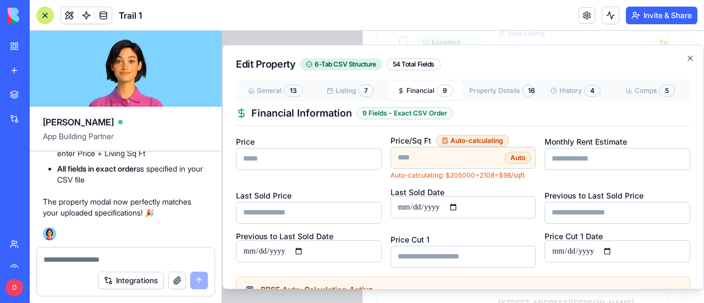
click at [277, 90] on button "General 13" at bounding box center [275, 90] width 75 height 19
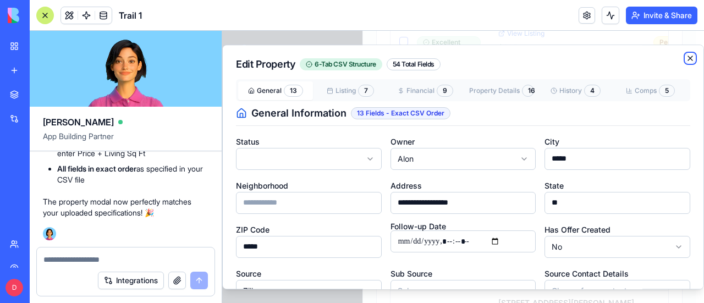
click at [686, 60] on icon "button" at bounding box center [690, 58] width 9 height 9
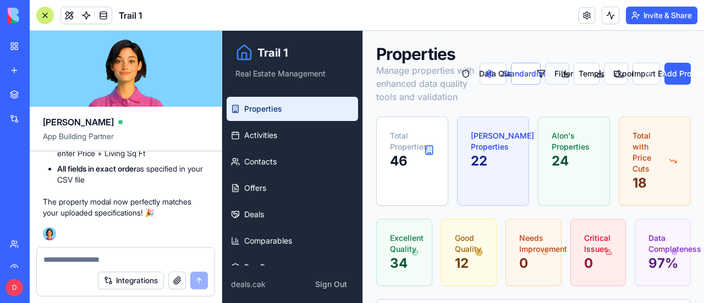
click at [551, 73] on button "Filters" at bounding box center [557, 74] width 24 height 22
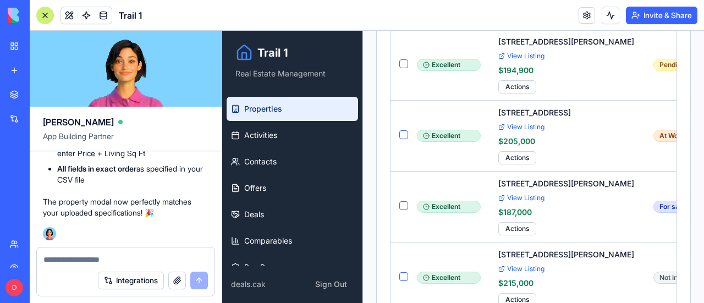
scroll to position [990, 0]
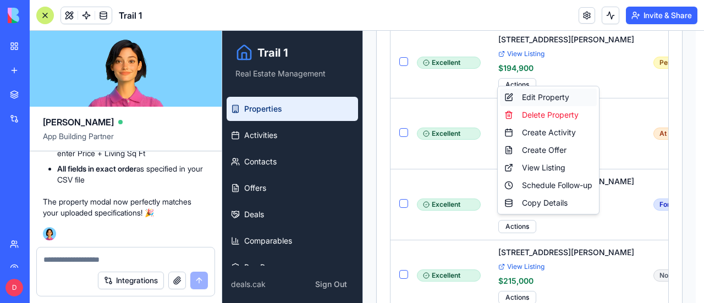
click at [536, 95] on div "Edit Property" at bounding box center [548, 98] width 97 height 18
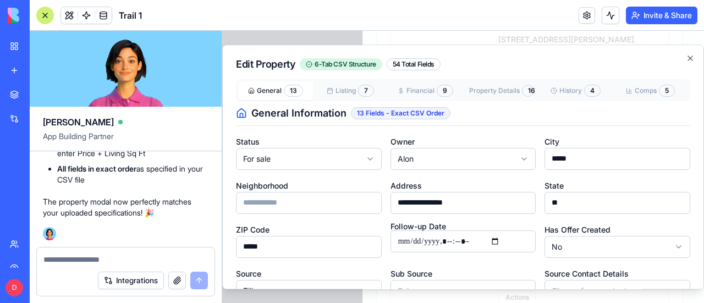
click at [264, 89] on button "General 13" at bounding box center [275, 90] width 75 height 19
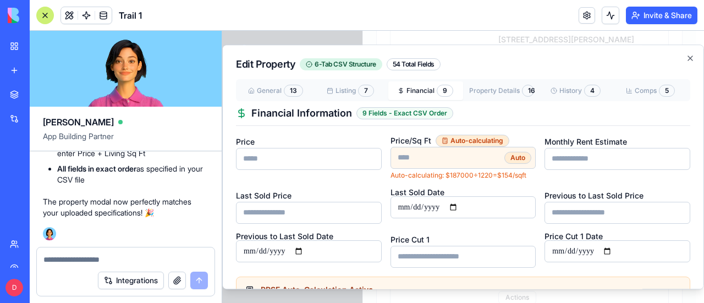
click at [426, 89] on button "Financial 9" at bounding box center [425, 90] width 75 height 19
click at [117, 259] on textarea at bounding box center [125, 259] width 164 height 11
type textarea "*"
click at [686, 56] on icon "button" at bounding box center [690, 58] width 9 height 9
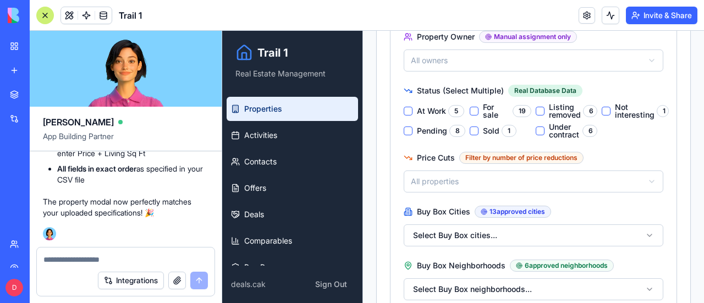
scroll to position [0, 0]
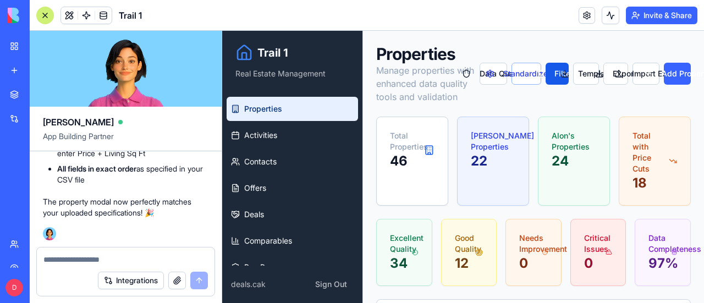
click at [47, 13] on div at bounding box center [45, 16] width 18 height 18
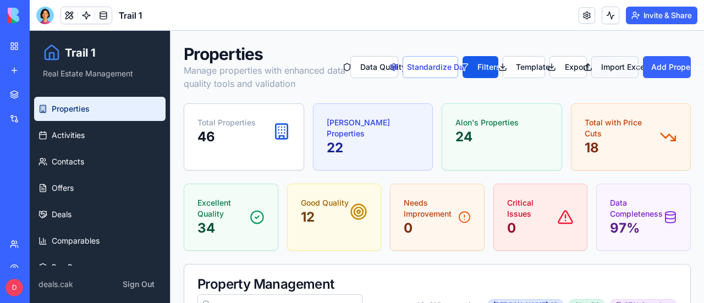
click at [609, 63] on button "Import Excel" at bounding box center [614, 67] width 47 height 22
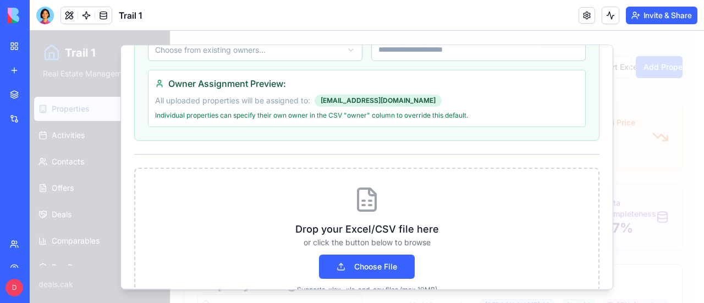
scroll to position [330, 0]
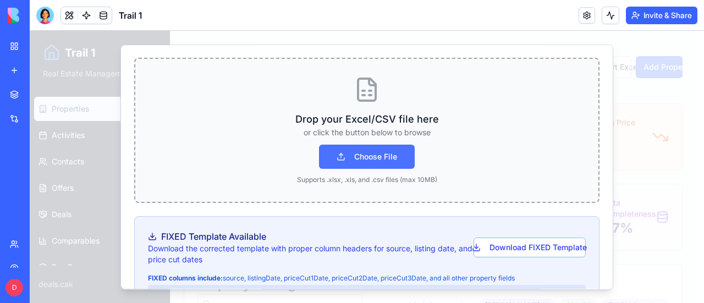
click at [372, 150] on button "Choose File" at bounding box center [367, 157] width 96 height 24
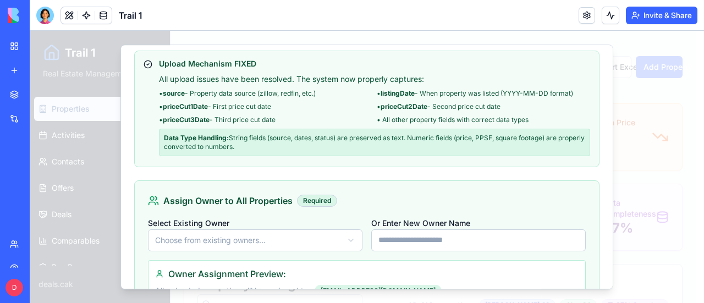
scroll to position [0, 0]
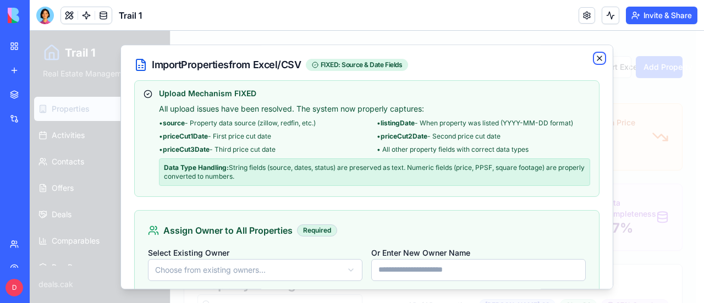
click at [597, 56] on icon "button" at bounding box center [599, 58] width 4 height 4
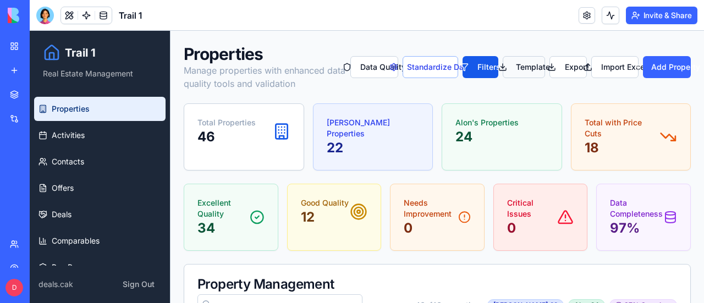
click at [520, 65] on button "Template" at bounding box center [524, 67] width 42 height 22
click at [608, 61] on button "Import Excel" at bounding box center [614, 67] width 47 height 22
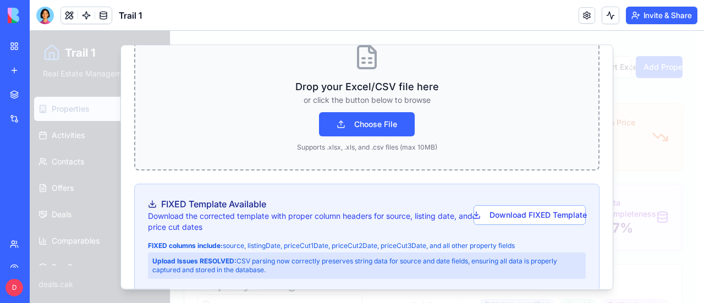
scroll to position [385, 0]
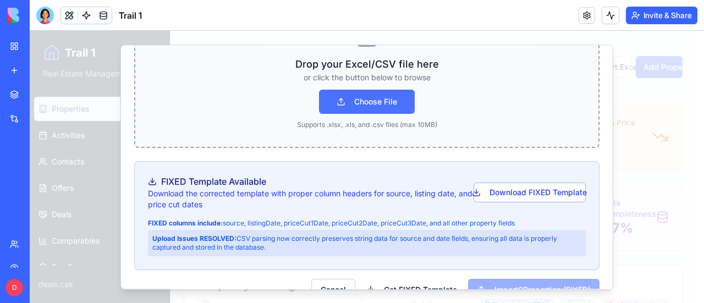
click at [361, 100] on button "Choose File" at bounding box center [367, 102] width 96 height 24
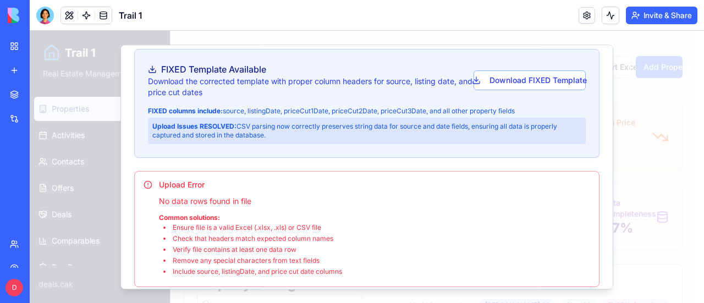
scroll to position [546, 0]
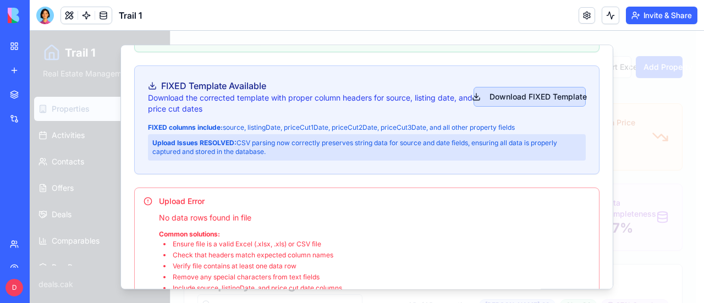
click at [530, 91] on button "Download FIXED Template" at bounding box center [530, 97] width 112 height 20
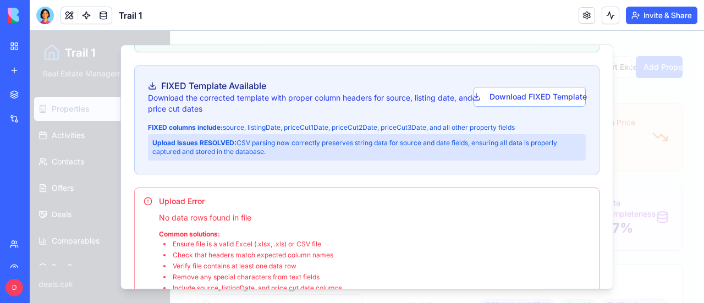
scroll to position [381, 0]
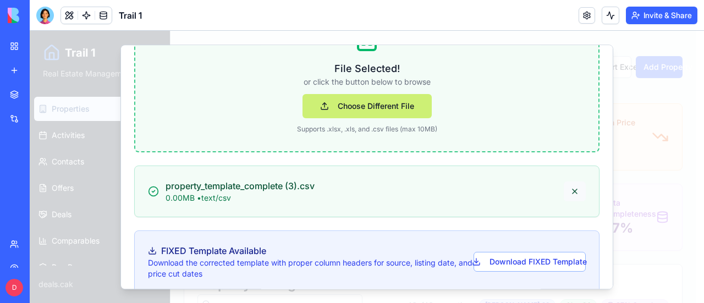
click at [570, 189] on button at bounding box center [575, 192] width 22 height 20
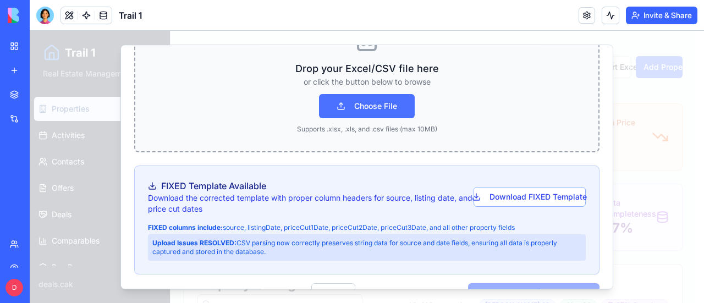
click at [380, 105] on button "Choose File" at bounding box center [367, 106] width 96 height 24
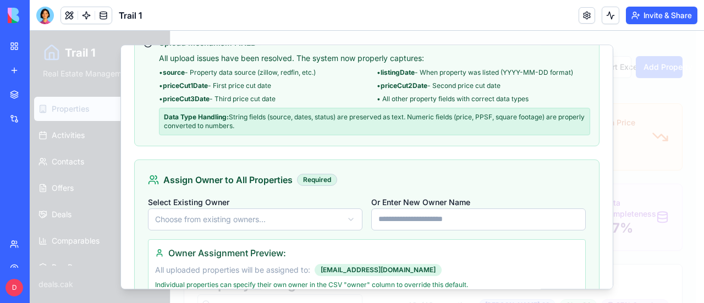
scroll to position [0, 0]
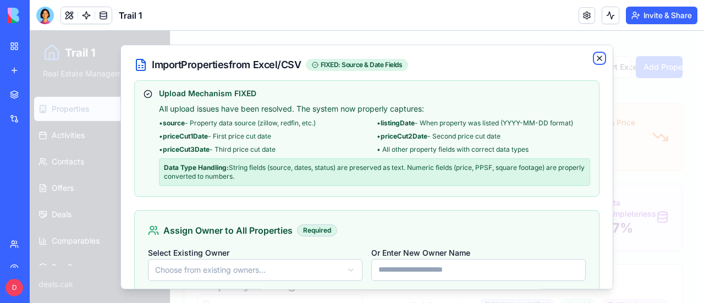
click at [595, 56] on icon "button" at bounding box center [599, 58] width 9 height 9
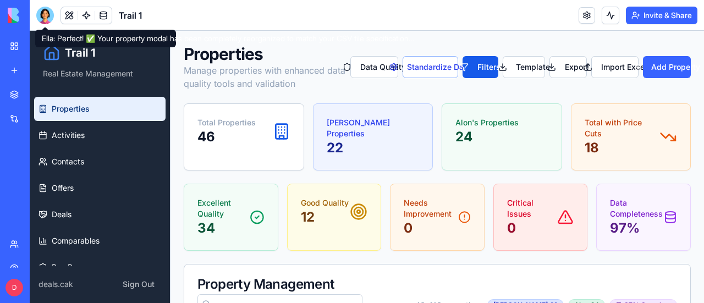
drag, startPoint x: 51, startPoint y: 10, endPoint x: 51, endPoint y: 32, distance: 22.6
click at [51, 10] on div at bounding box center [45, 16] width 18 height 18
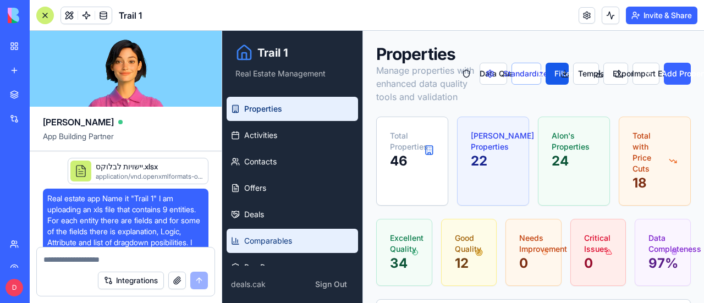
scroll to position [92217, 0]
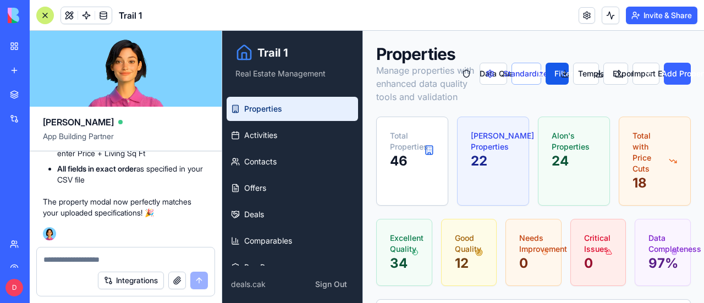
click at [116, 261] on textarea at bounding box center [125, 259] width 164 height 11
type textarea "*"
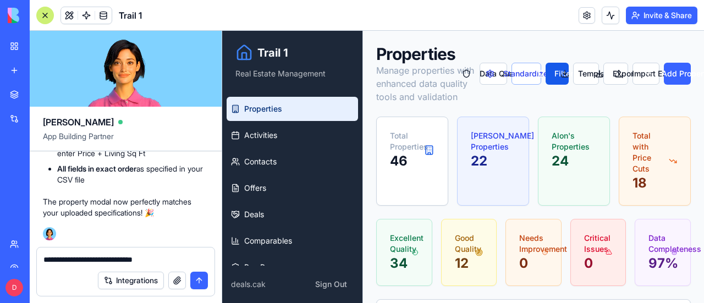
type textarea "**********"
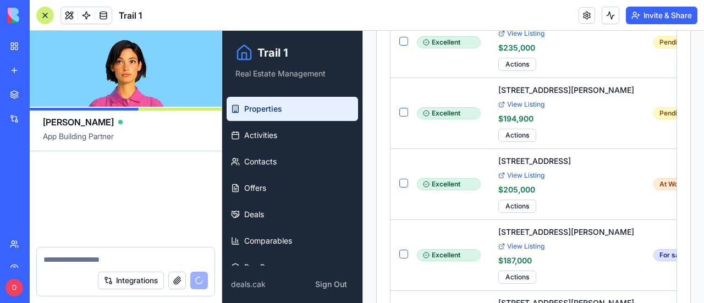
scroll to position [92923, 0]
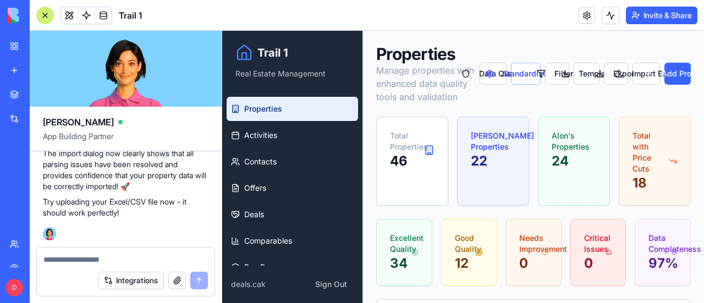
click at [47, 13] on div at bounding box center [45, 16] width 18 height 18
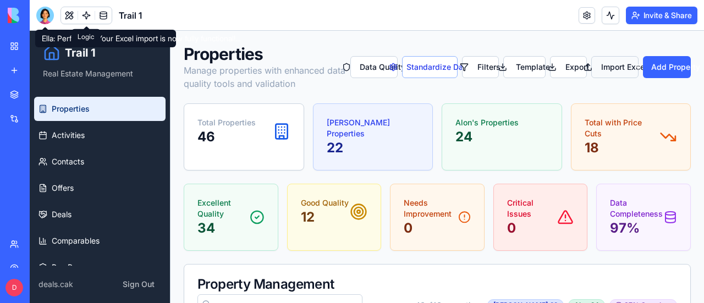
click at [603, 67] on button "Import Excel" at bounding box center [614, 67] width 47 height 22
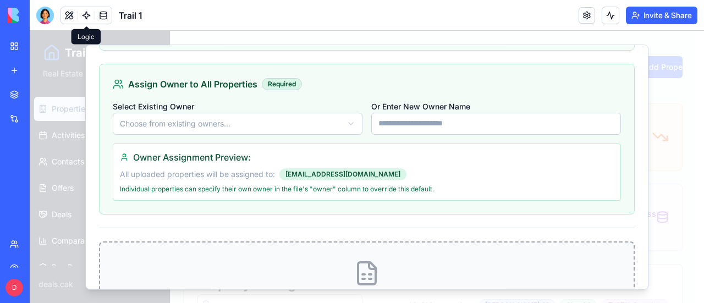
scroll to position [275, 0]
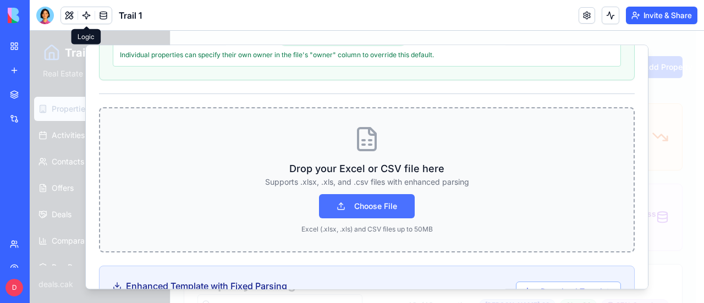
click at [365, 204] on button "Choose File" at bounding box center [367, 206] width 96 height 24
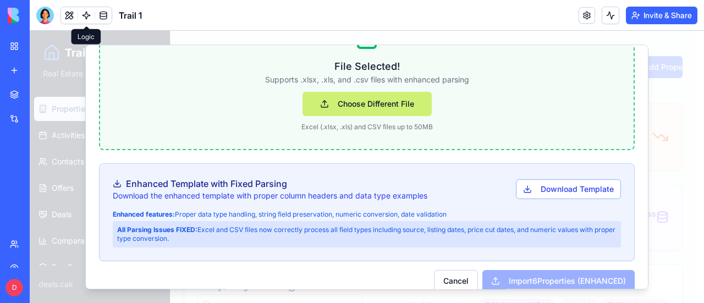
scroll to position [391, 0]
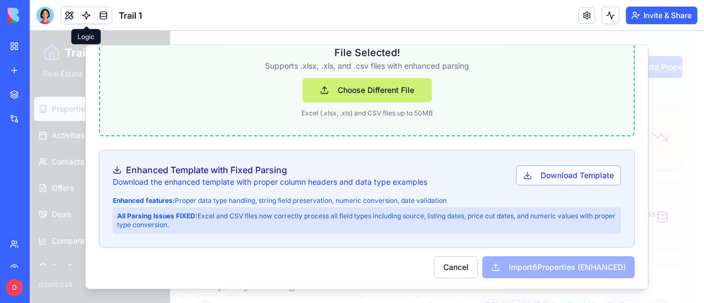
click at [528, 260] on div "Import 6 Properties (ENHANCED)" at bounding box center [558, 267] width 152 height 22
click at [168, 215] on strong "All Parsing Issues FIXED:" at bounding box center [157, 216] width 80 height 8
click at [581, 170] on button "Download Template" at bounding box center [568, 176] width 105 height 20
click at [482, 262] on div "Import 6 Properties (ENHANCED)" at bounding box center [558, 267] width 152 height 22
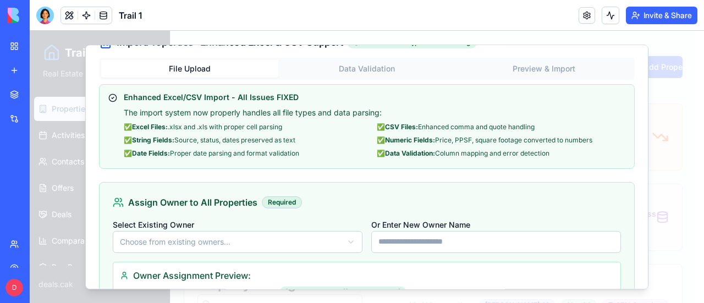
scroll to position [6, 0]
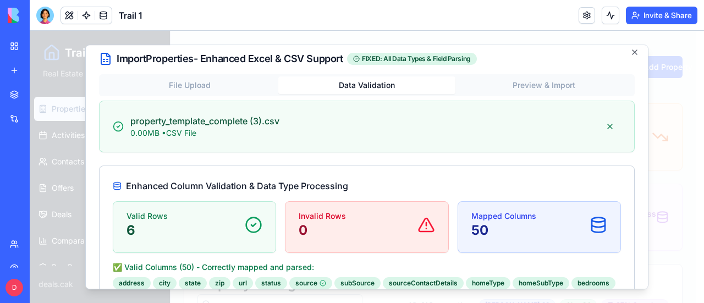
click at [366, 85] on button "Data Validation" at bounding box center [366, 85] width 177 height 18
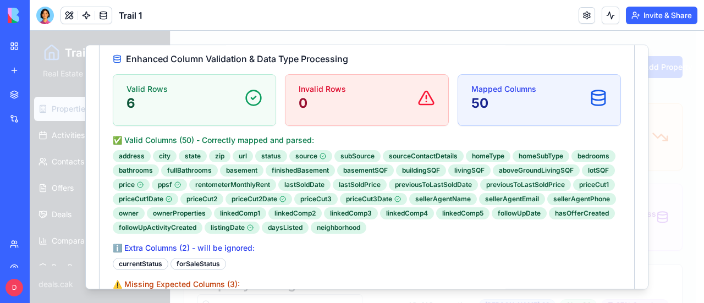
scroll to position [0, 0]
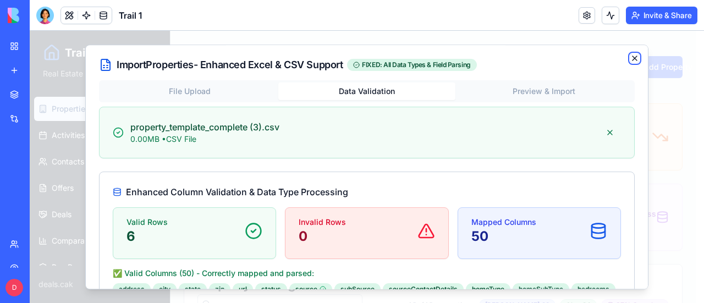
click at [633, 58] on icon "button" at bounding box center [635, 58] width 4 height 4
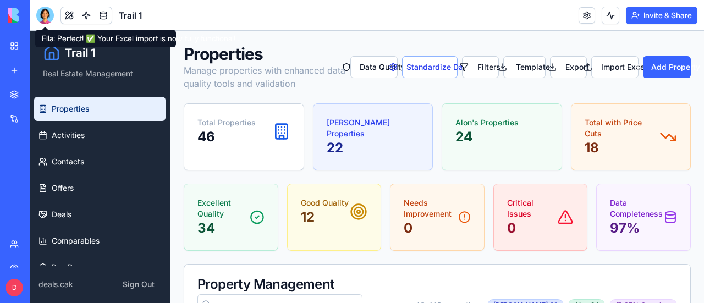
click at [44, 15] on div at bounding box center [45, 16] width 18 height 18
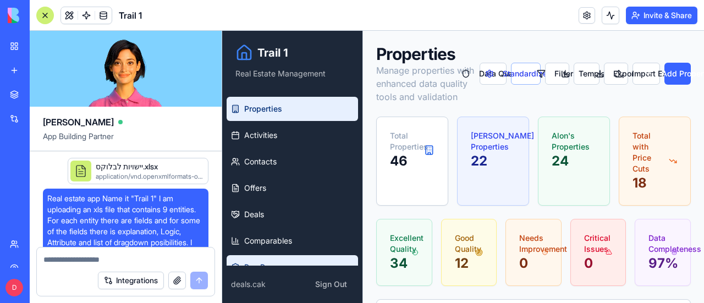
scroll to position [92923, 0]
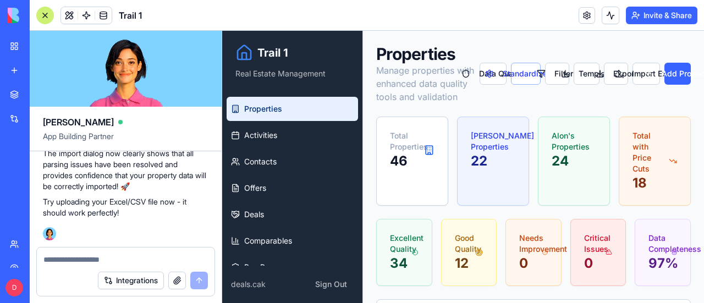
click at [112, 263] on textarea at bounding box center [125, 259] width 164 height 11
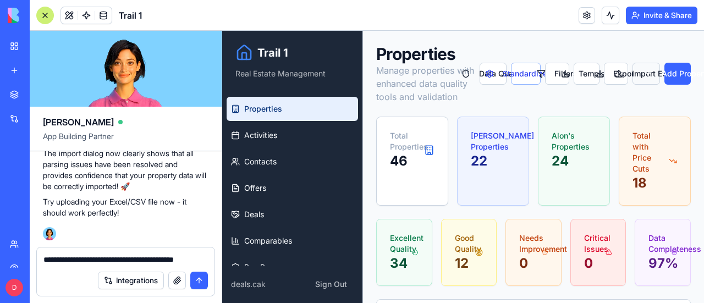
click at [645, 70] on button "Import Excel" at bounding box center [647, 74] width 28 height 22
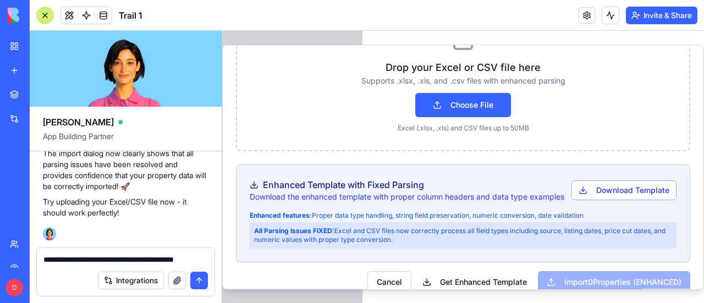
scroll to position [411, 0]
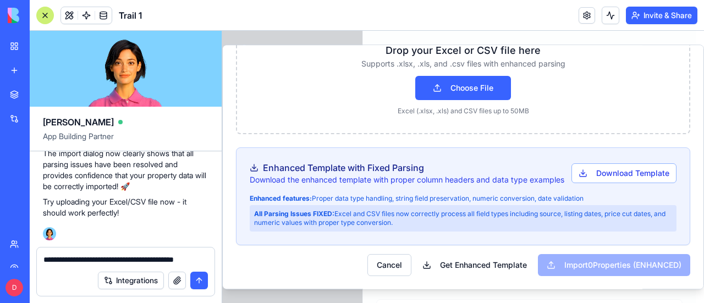
click at [209, 259] on div "**********" at bounding box center [126, 257] width 178 height 18
click at [206, 262] on textarea "**********" at bounding box center [125, 259] width 165 height 11
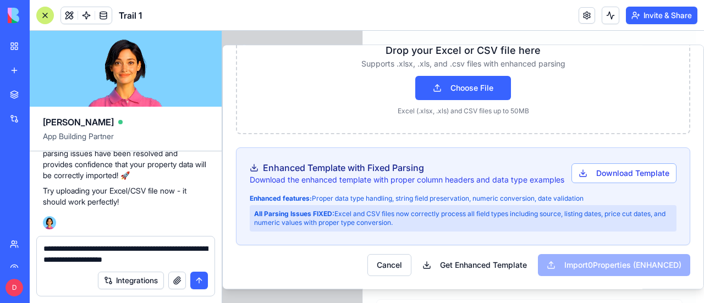
type textarea "**********"
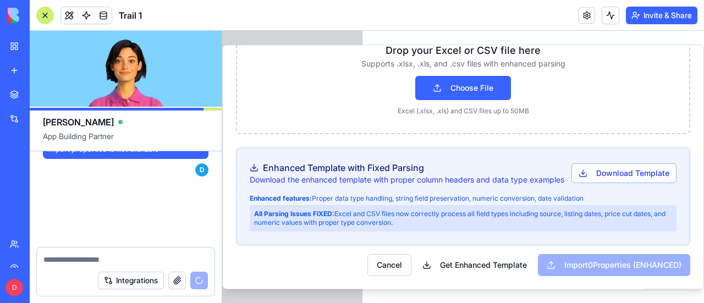
scroll to position [93051, 0]
